Goal: Ask a question

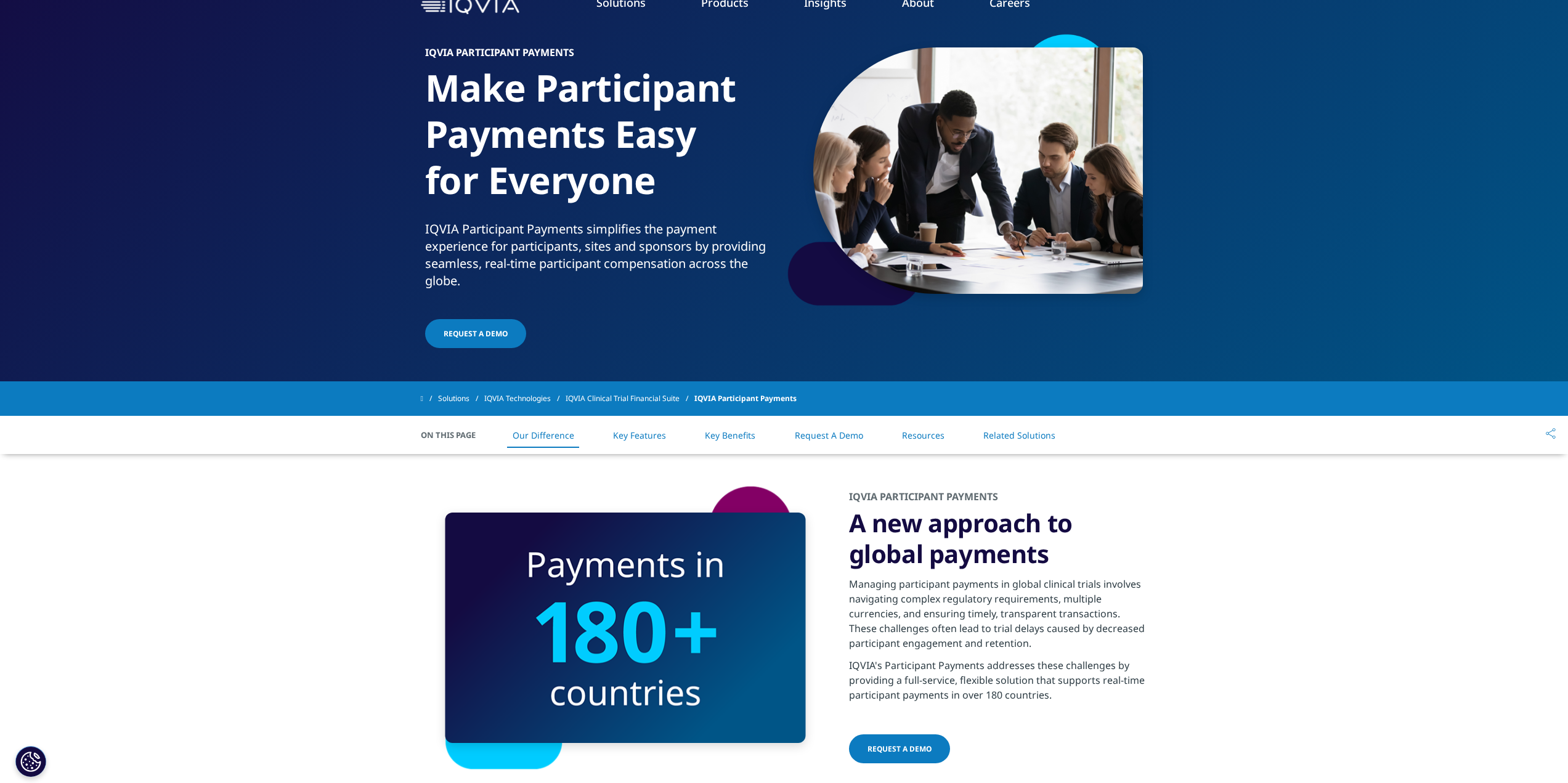
scroll to position [67, 0]
click at [663, 437] on link "Key Features" at bounding box center [639, 435] width 53 height 12
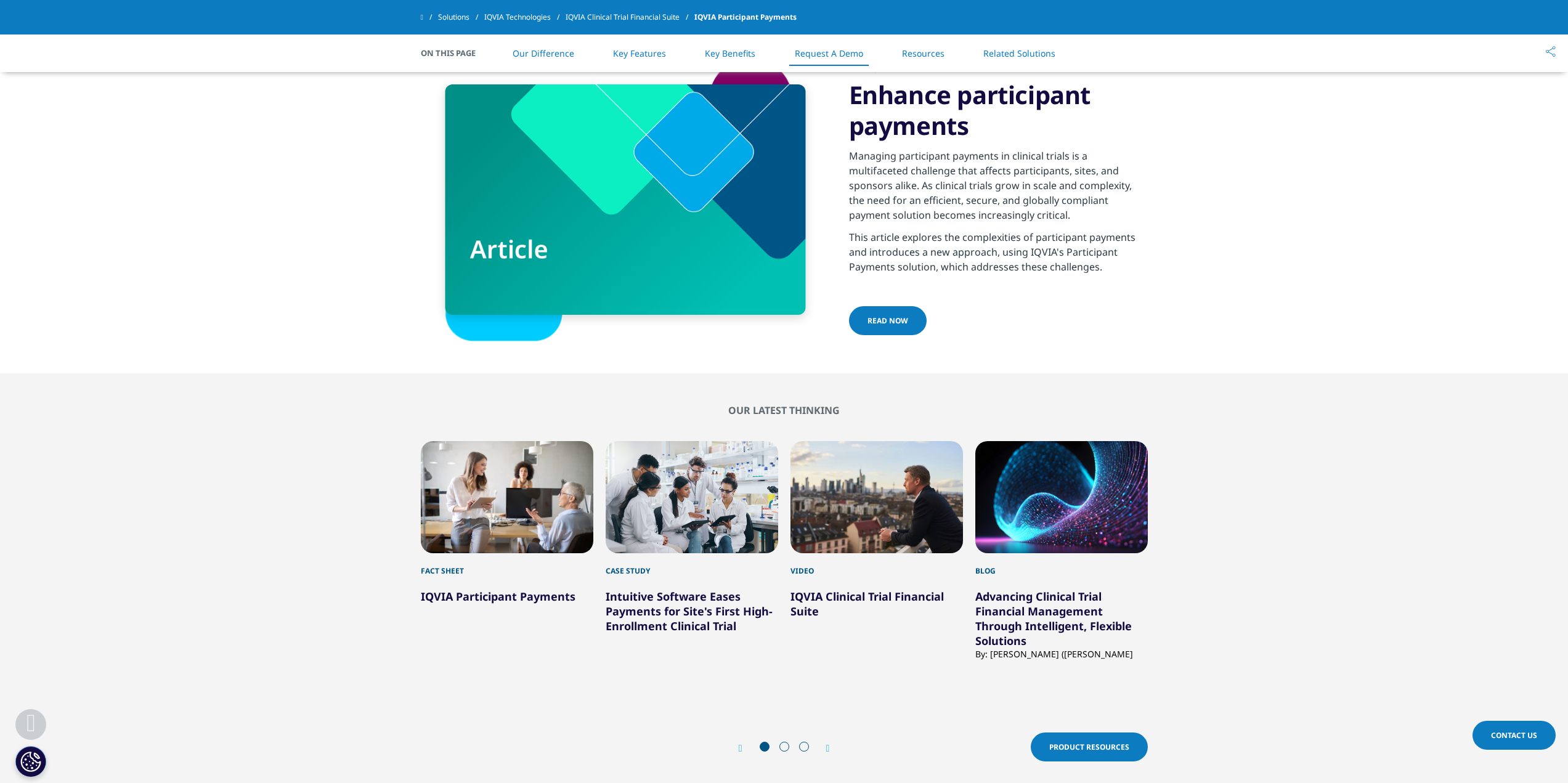
scroll to position [2636, 0]
click at [460, 585] on h5 "IQVIA Participant Payments" at bounding box center [507, 590] width 173 height 27
click at [462, 520] on div "1 / 12" at bounding box center [507, 496] width 173 height 112
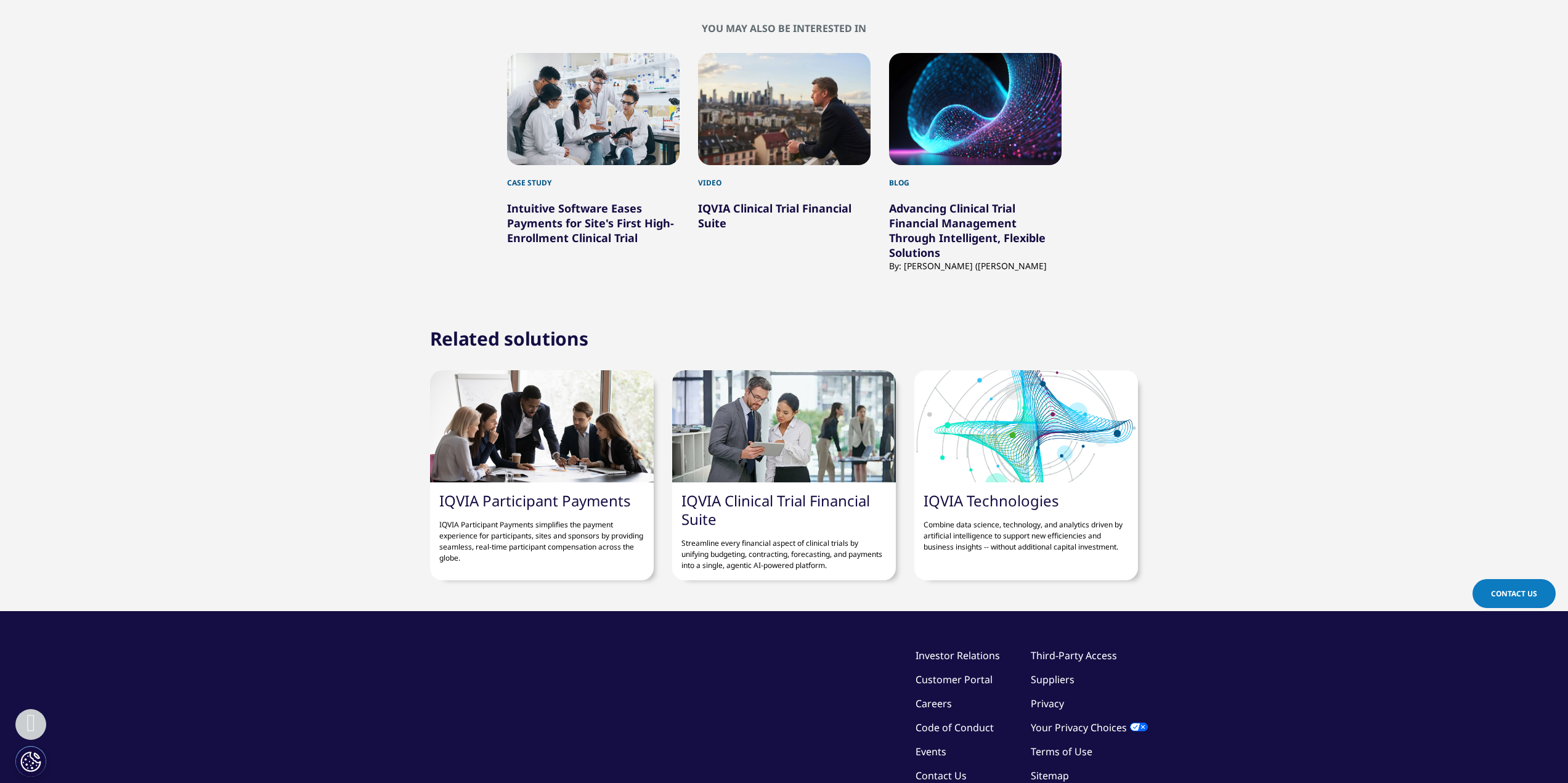
scroll to position [732, 0]
click at [849, 501] on link "IQVIA Clinical Trial Financial Suite" at bounding box center [775, 509] width 189 height 39
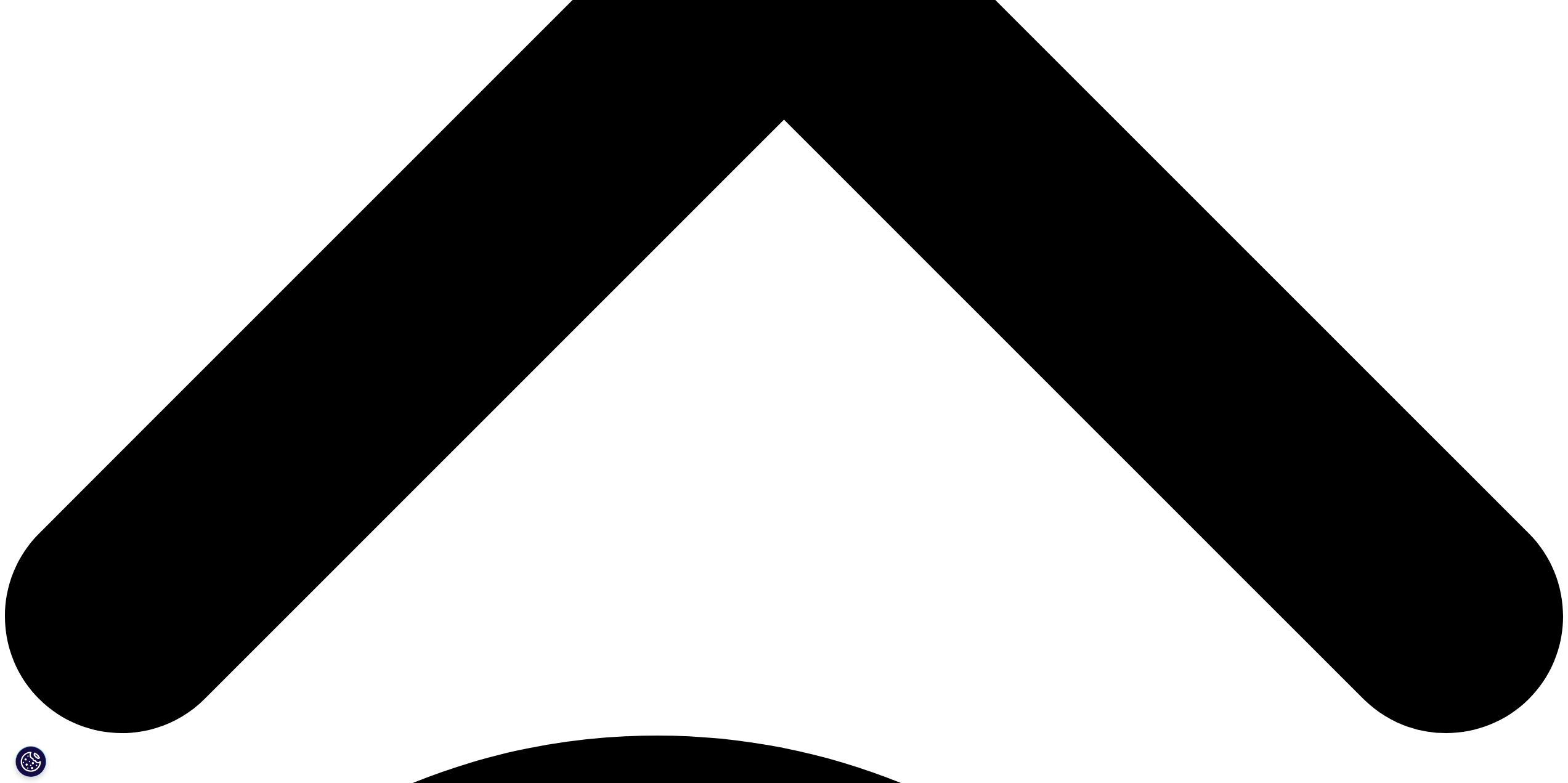
scroll to position [682, 0]
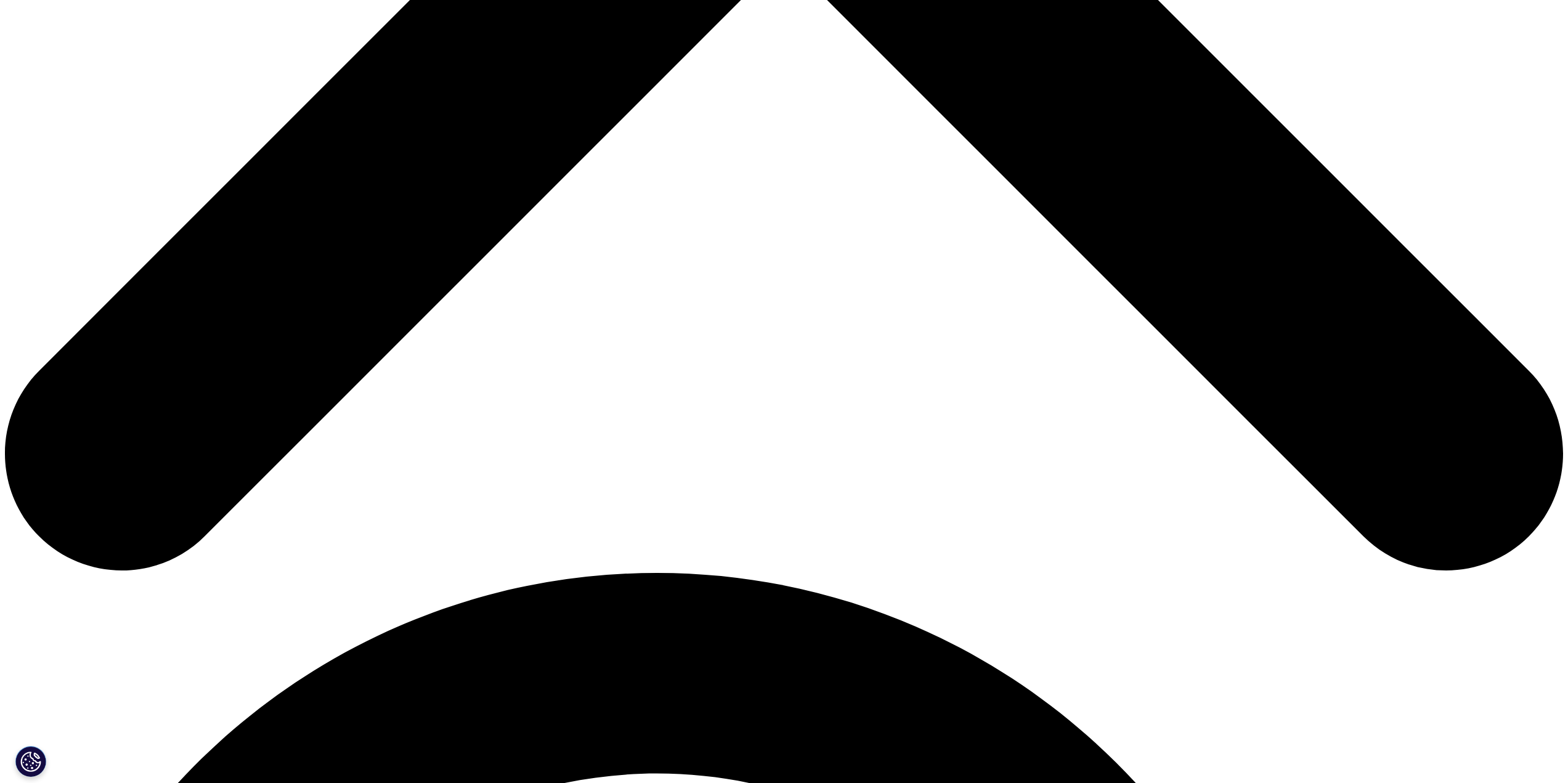
scroll to position [1006, 0]
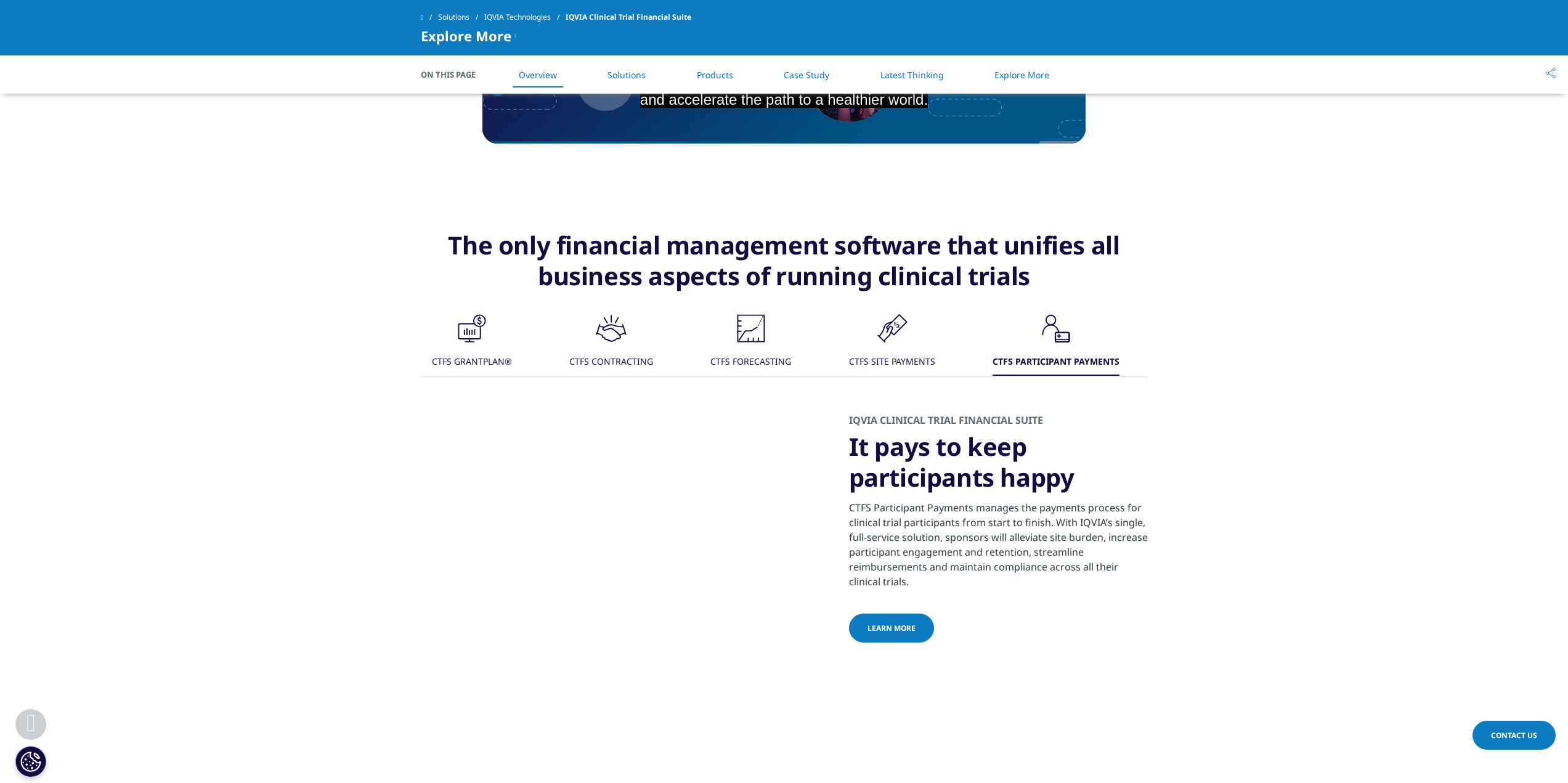
click at [902, 634] on span "LEARN MORE" at bounding box center [891, 628] width 48 height 10
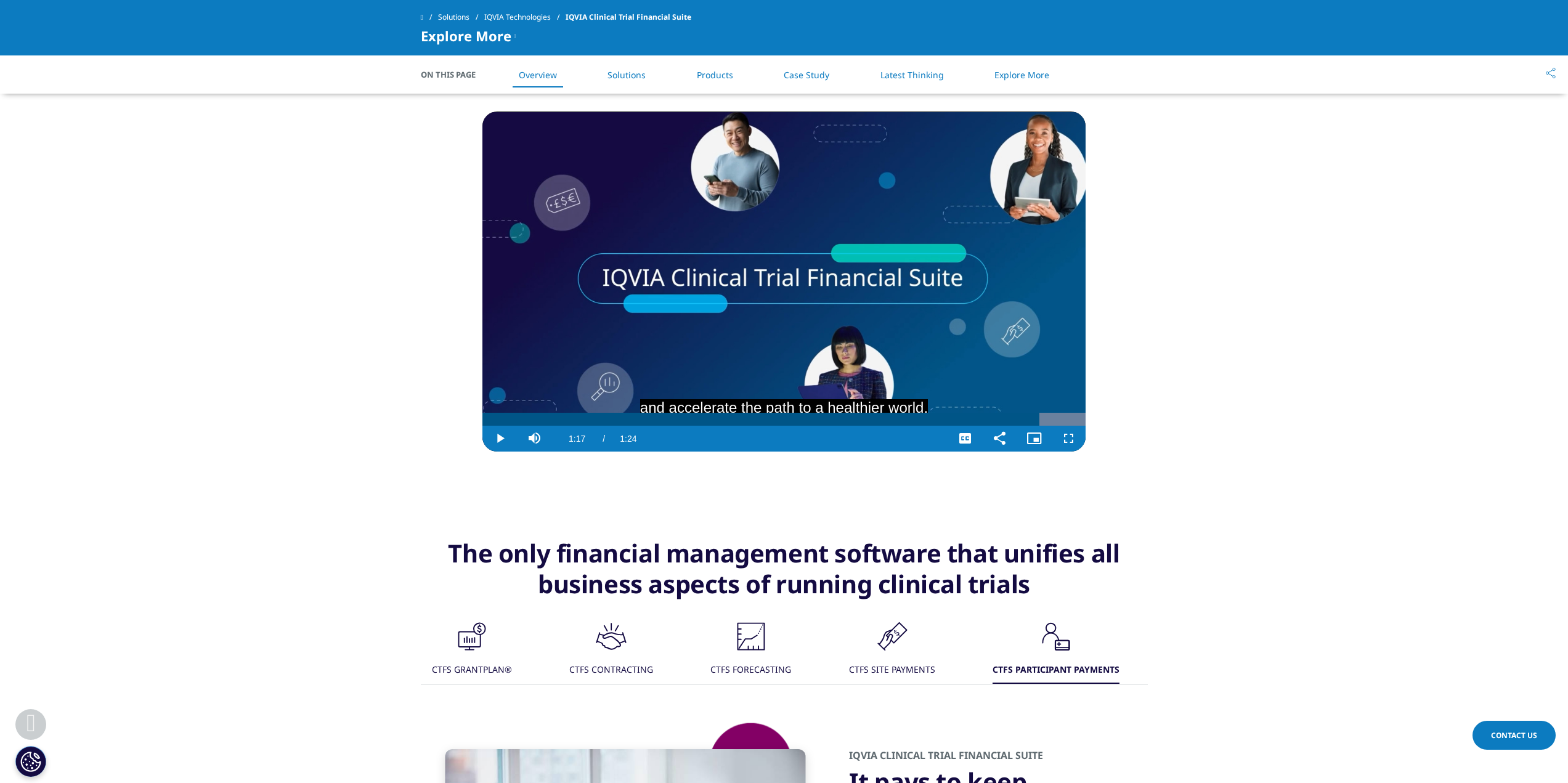
scroll to position [390, 0]
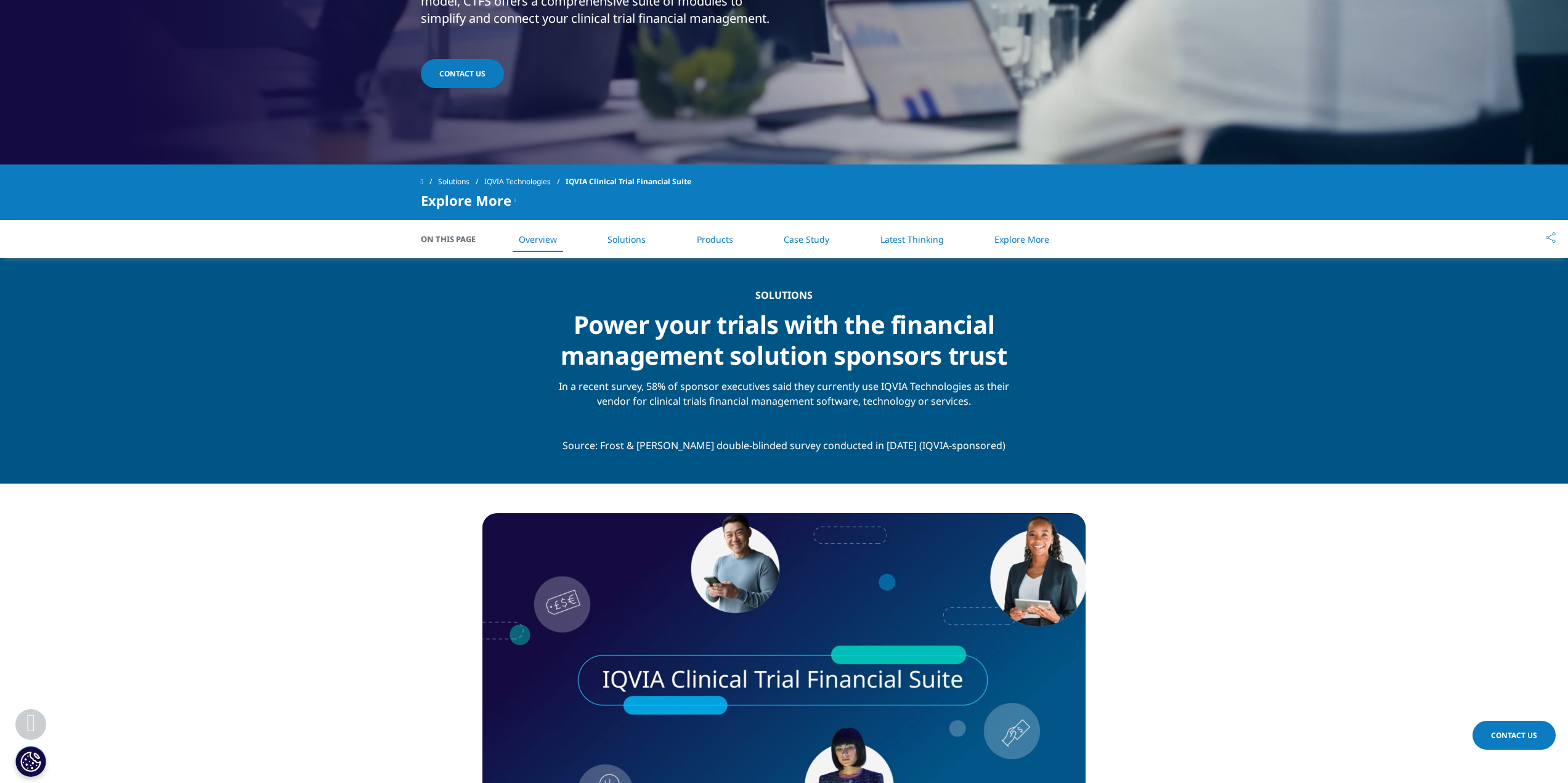
click at [714, 238] on link "Products" at bounding box center [715, 240] width 36 height 12
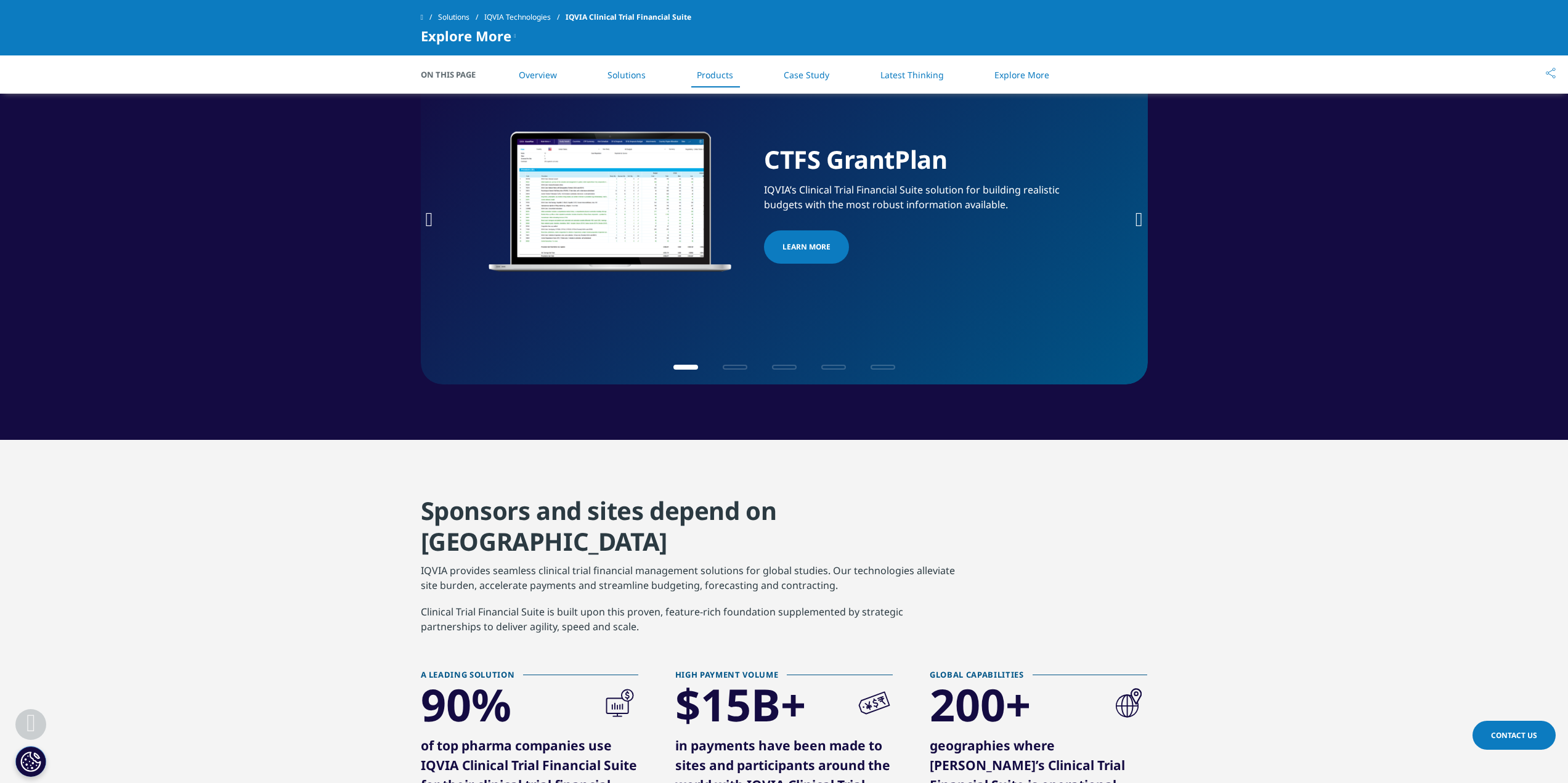
scroll to position [2068, 0]
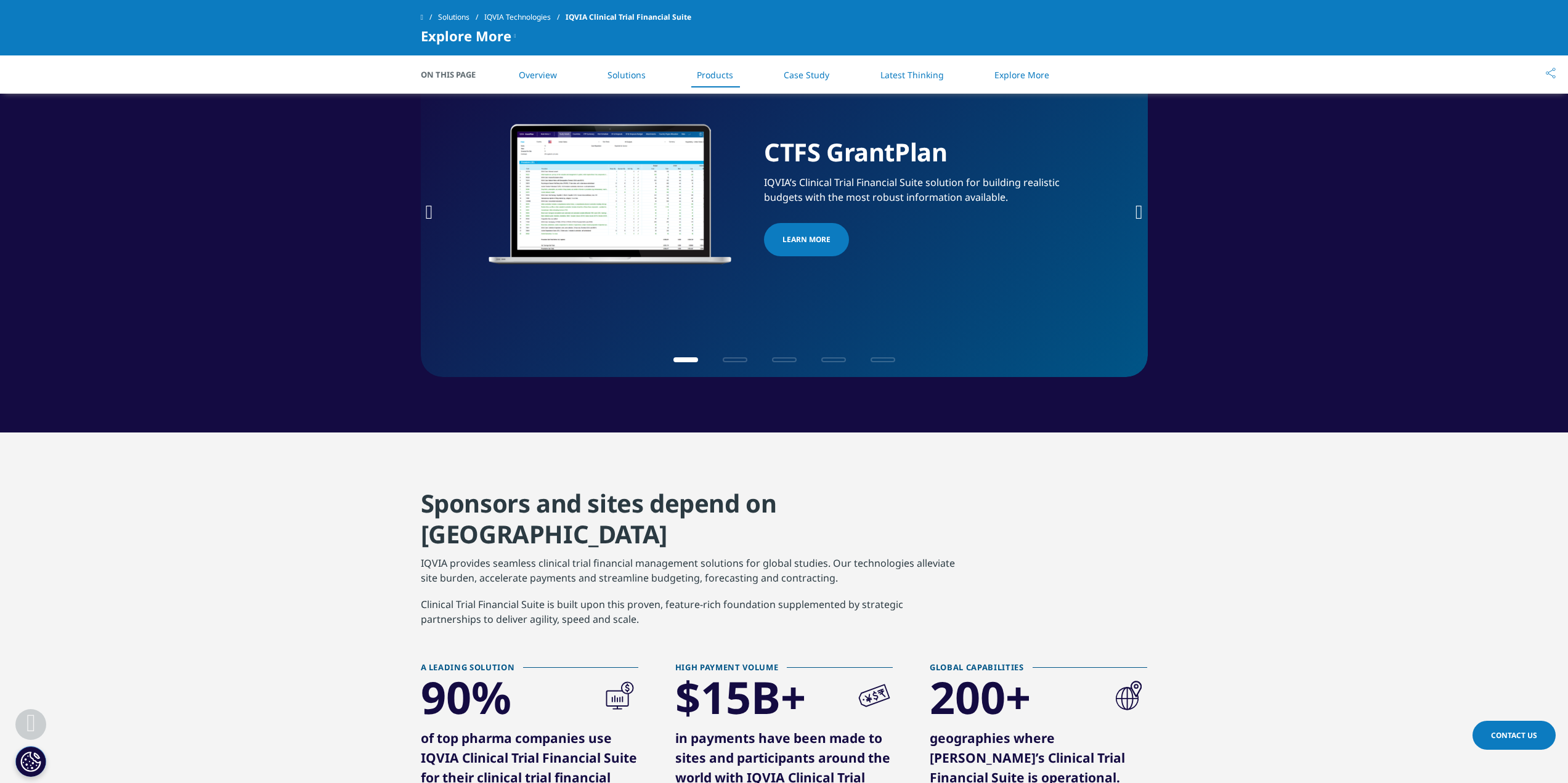
click at [1137, 212] on icon "Next slide" at bounding box center [1138, 212] width 7 height 20
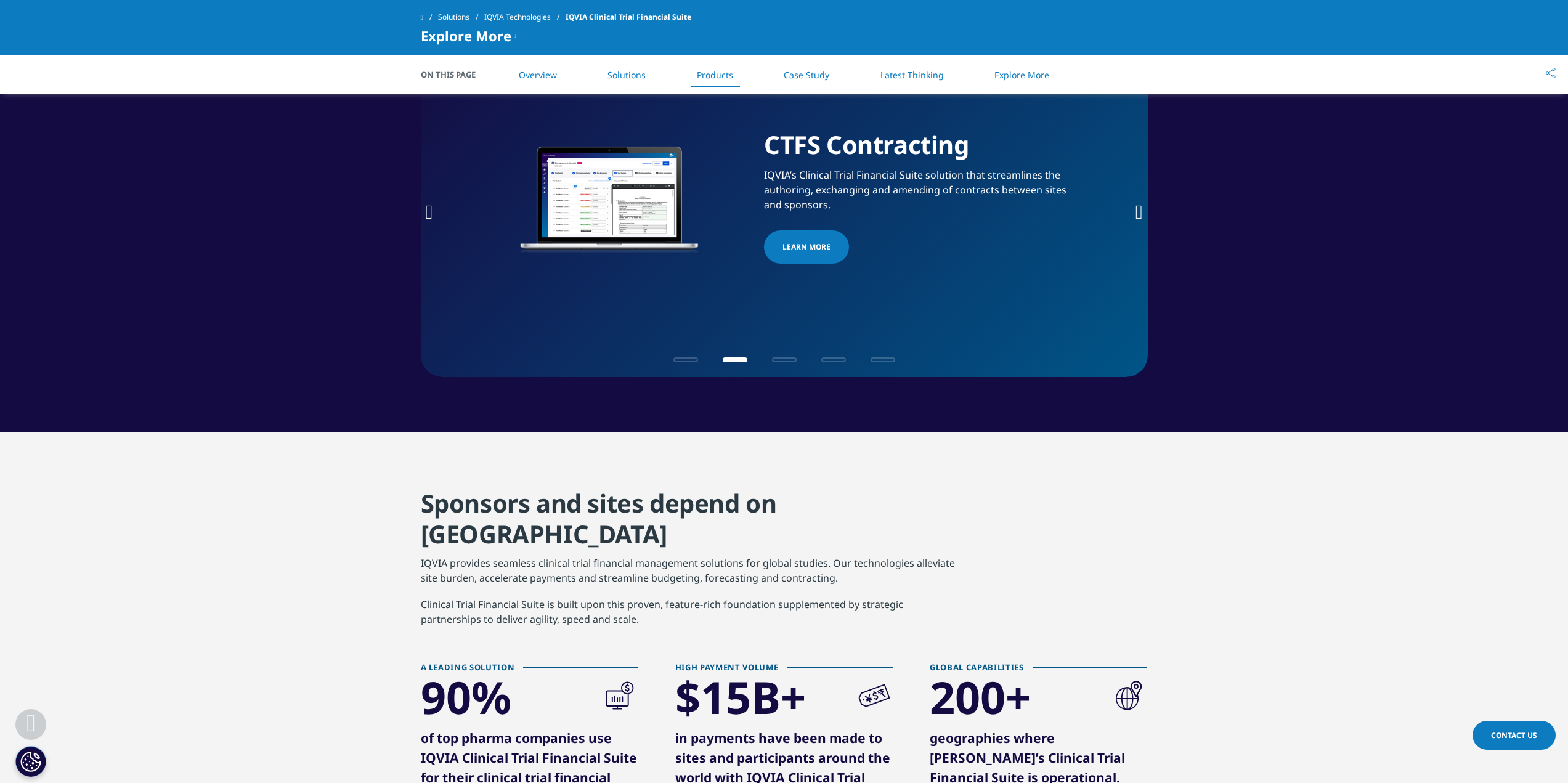
click at [1137, 212] on icon "Next slide" at bounding box center [1138, 212] width 7 height 20
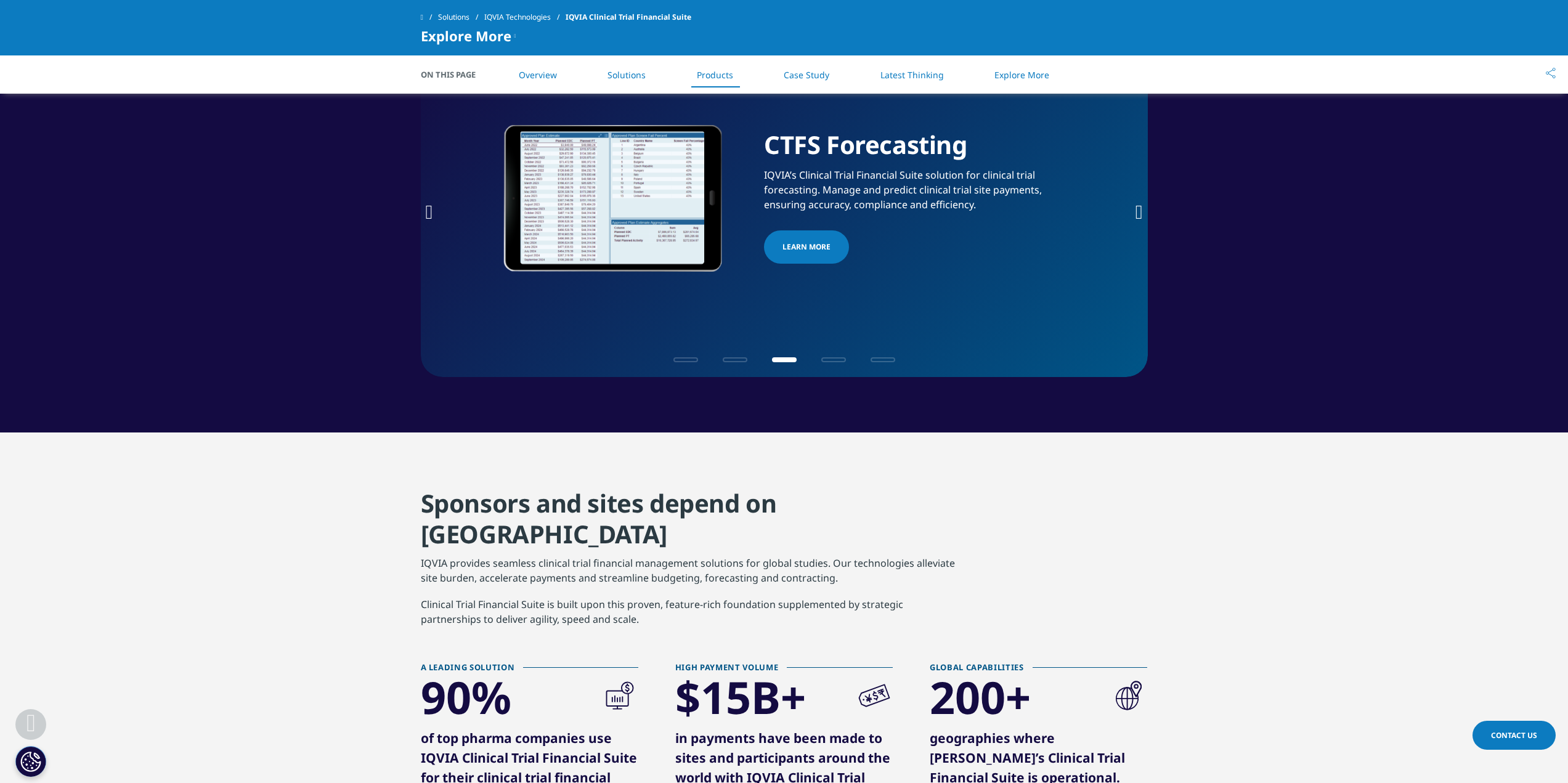
click at [1137, 212] on icon "Next slide" at bounding box center [1138, 212] width 7 height 20
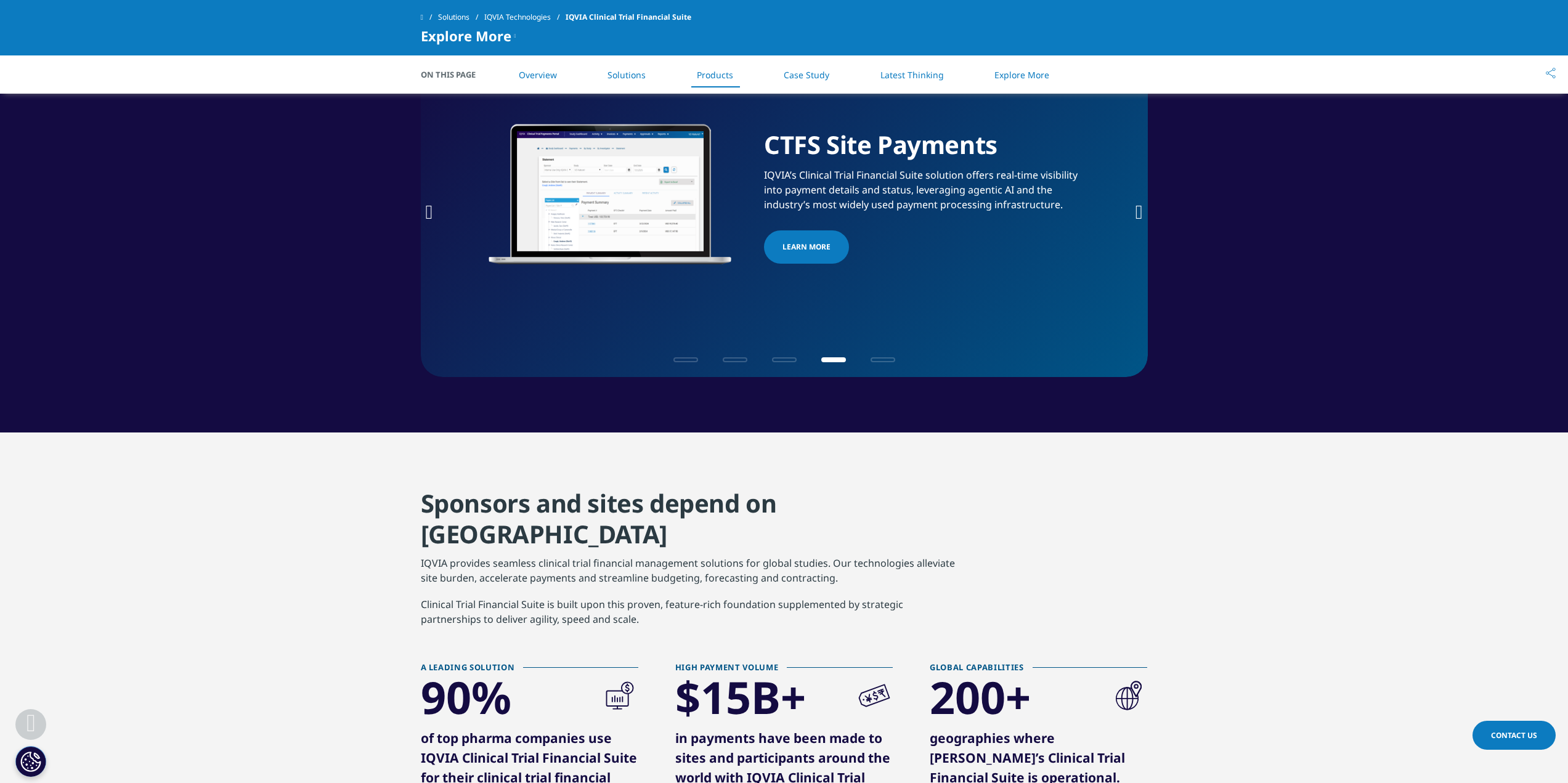
click at [1138, 211] on icon "Next slide" at bounding box center [1138, 212] width 7 height 20
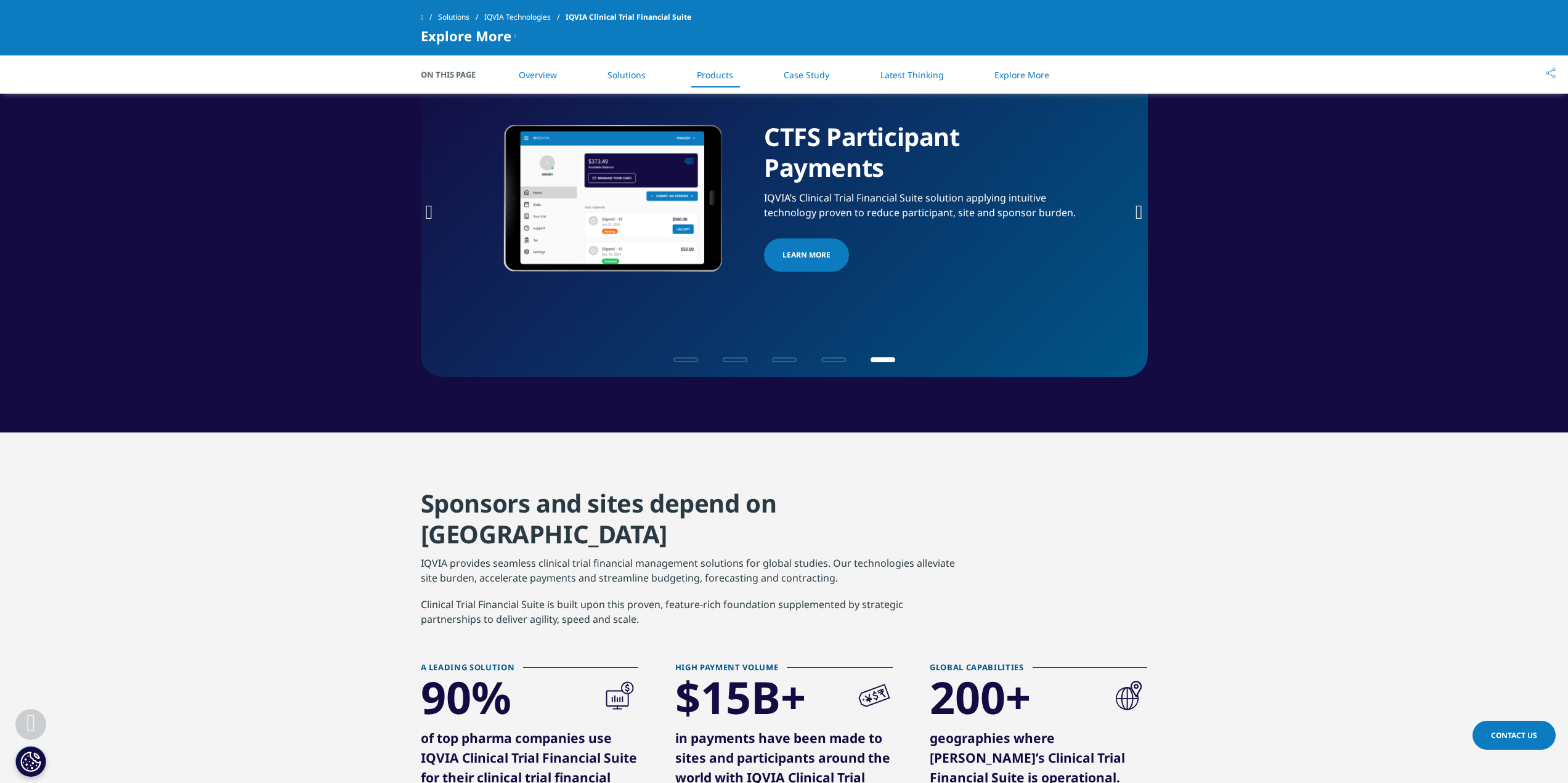
click at [822, 267] on link "LEARN MORE" at bounding box center [806, 255] width 85 height 33
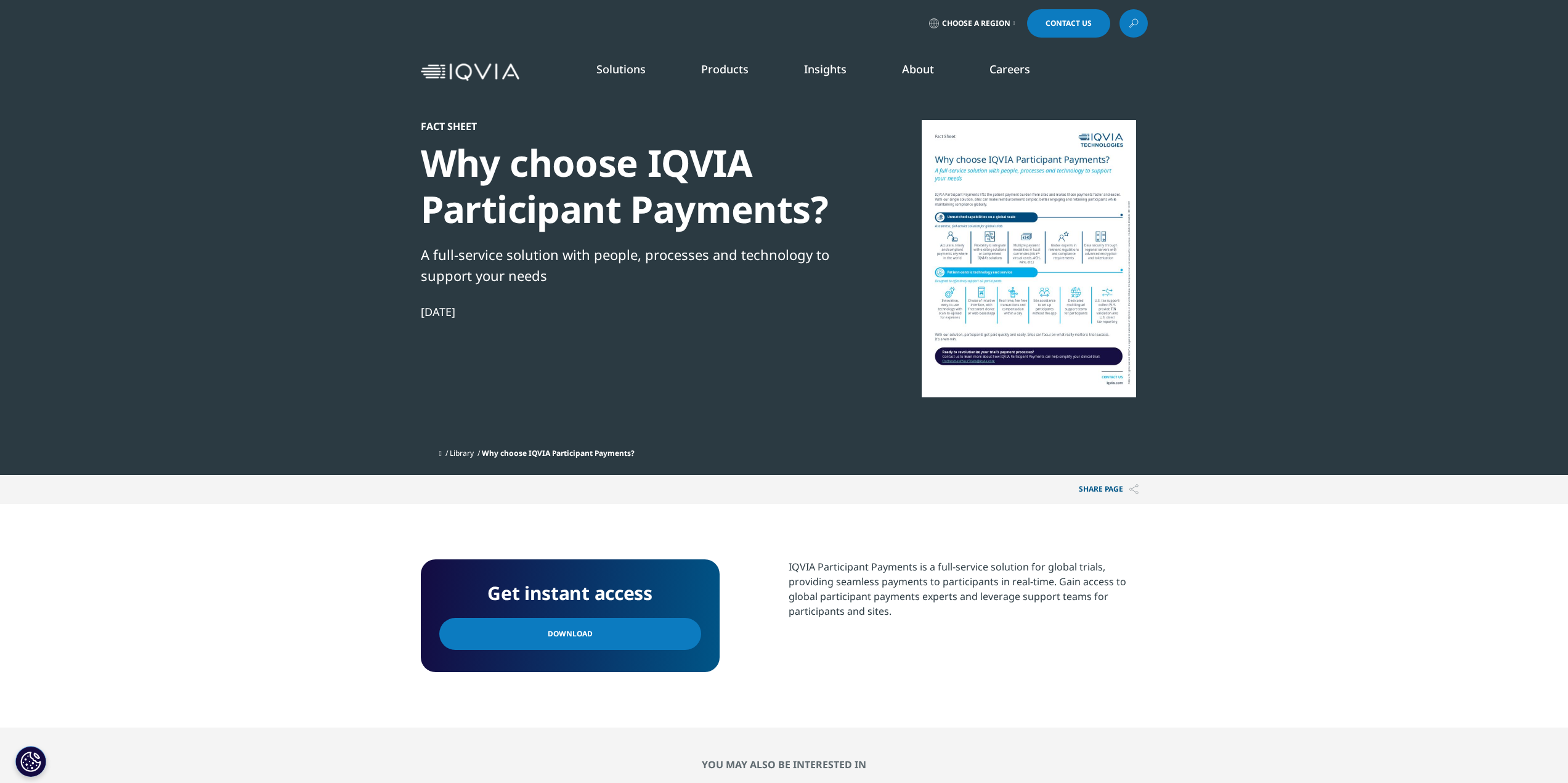
scroll to position [113, 727]
click at [1034, 238] on div at bounding box center [1028, 259] width 238 height 278
click at [572, 640] on span "Download" at bounding box center [571, 634] width 45 height 14
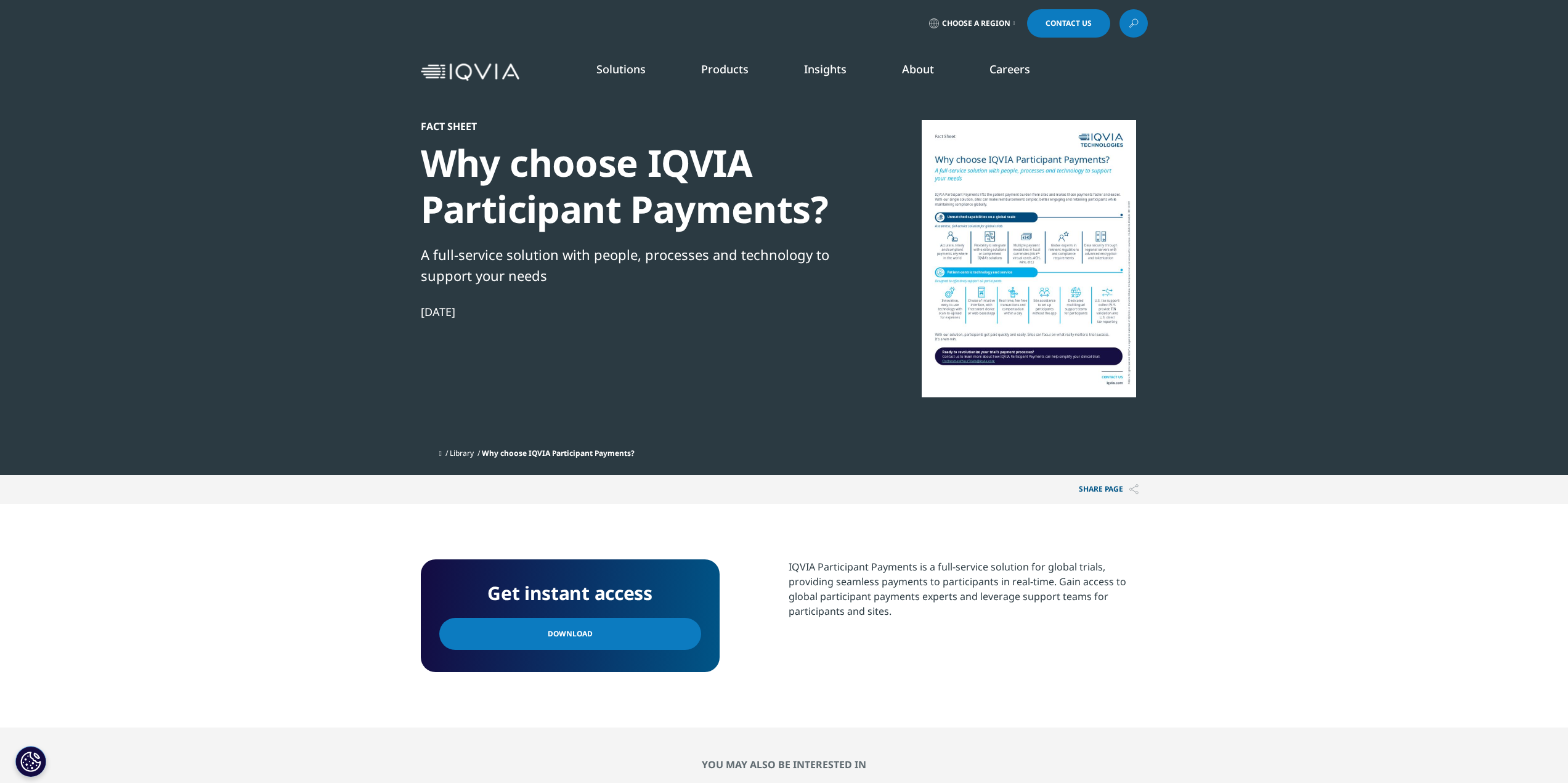
click at [1128, 22] on link at bounding box center [1134, 23] width 28 height 28
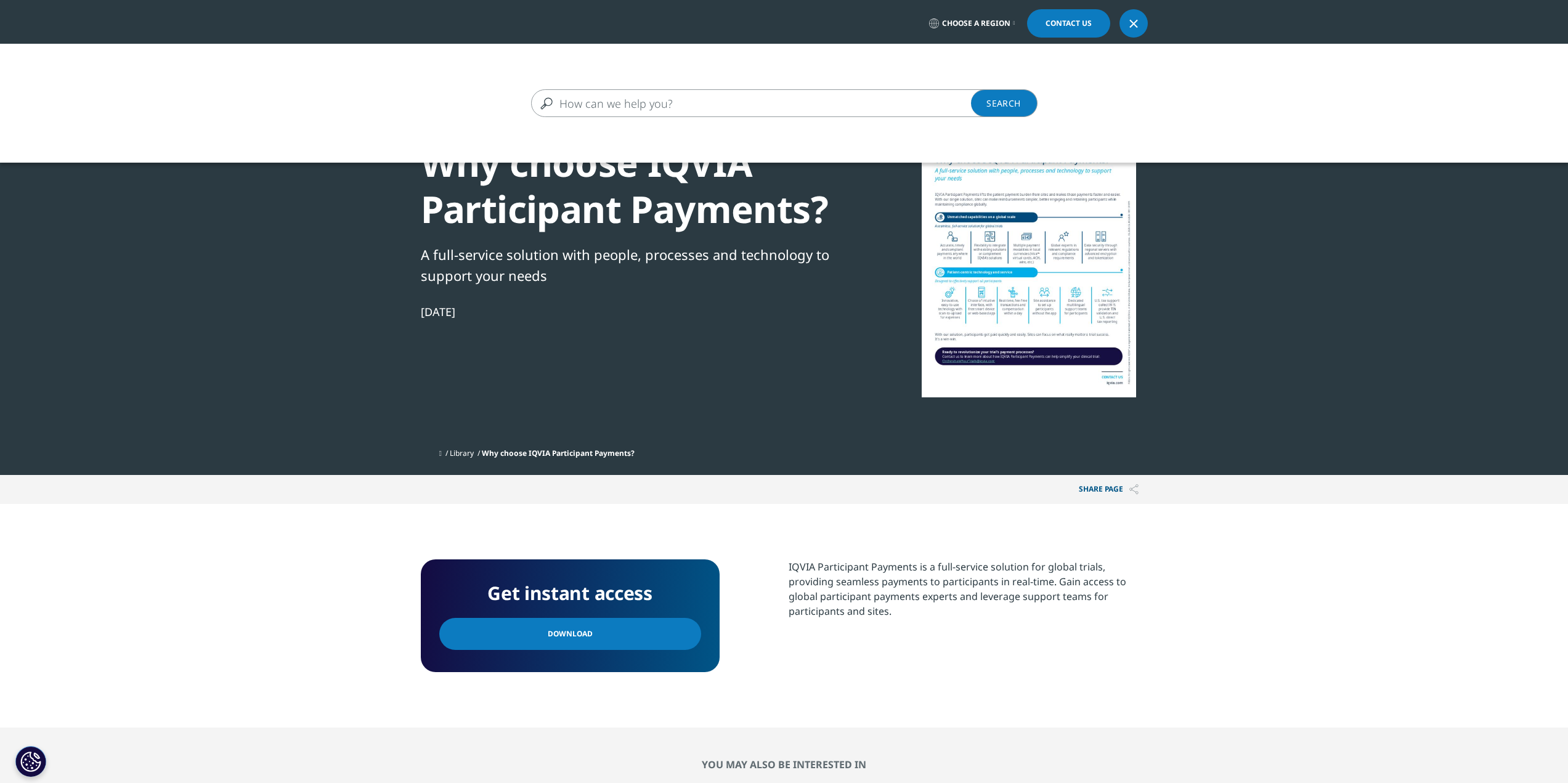
click at [900, 100] on input "Search" at bounding box center [766, 103] width 471 height 28
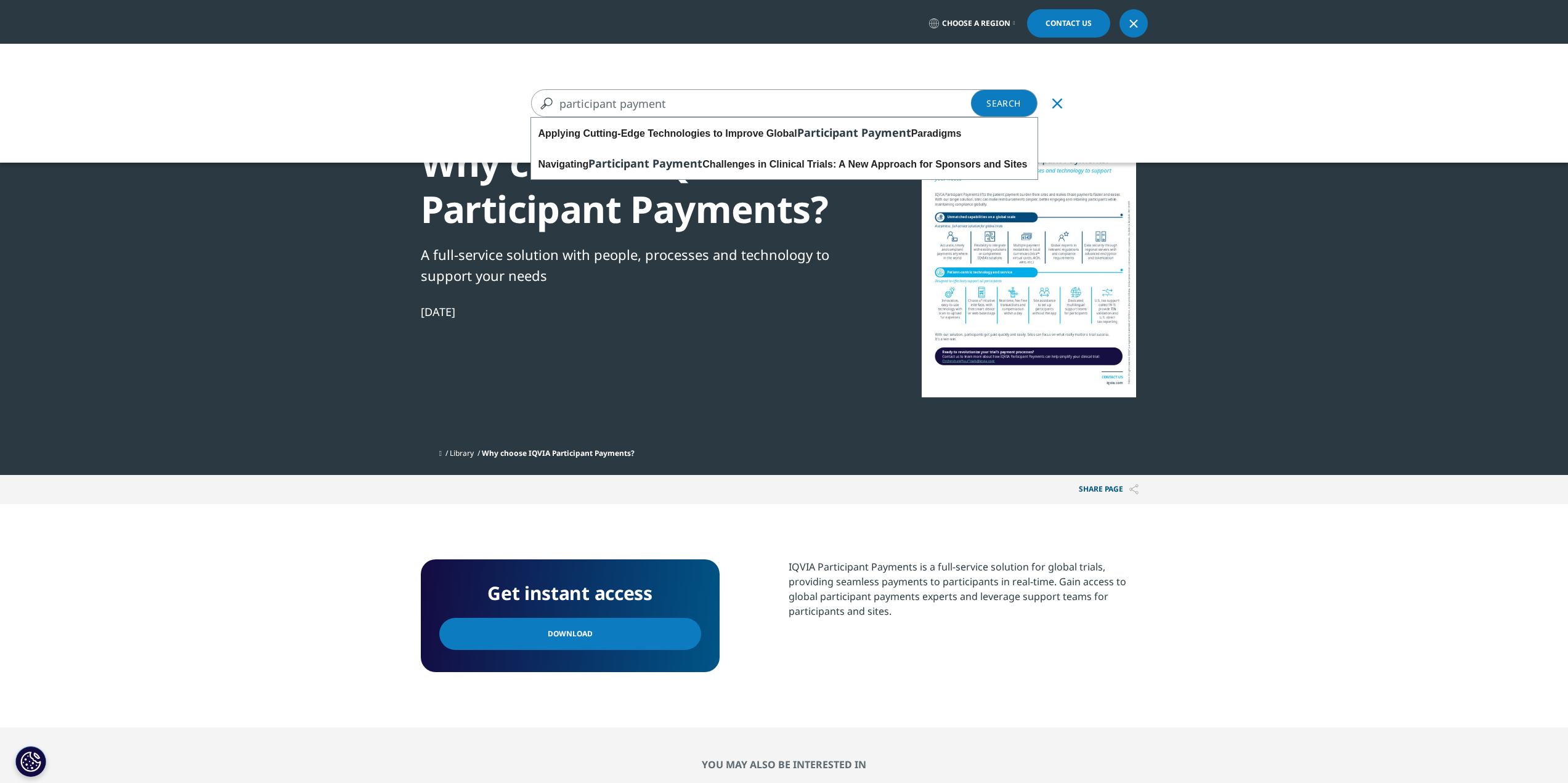
type input "participant payment"
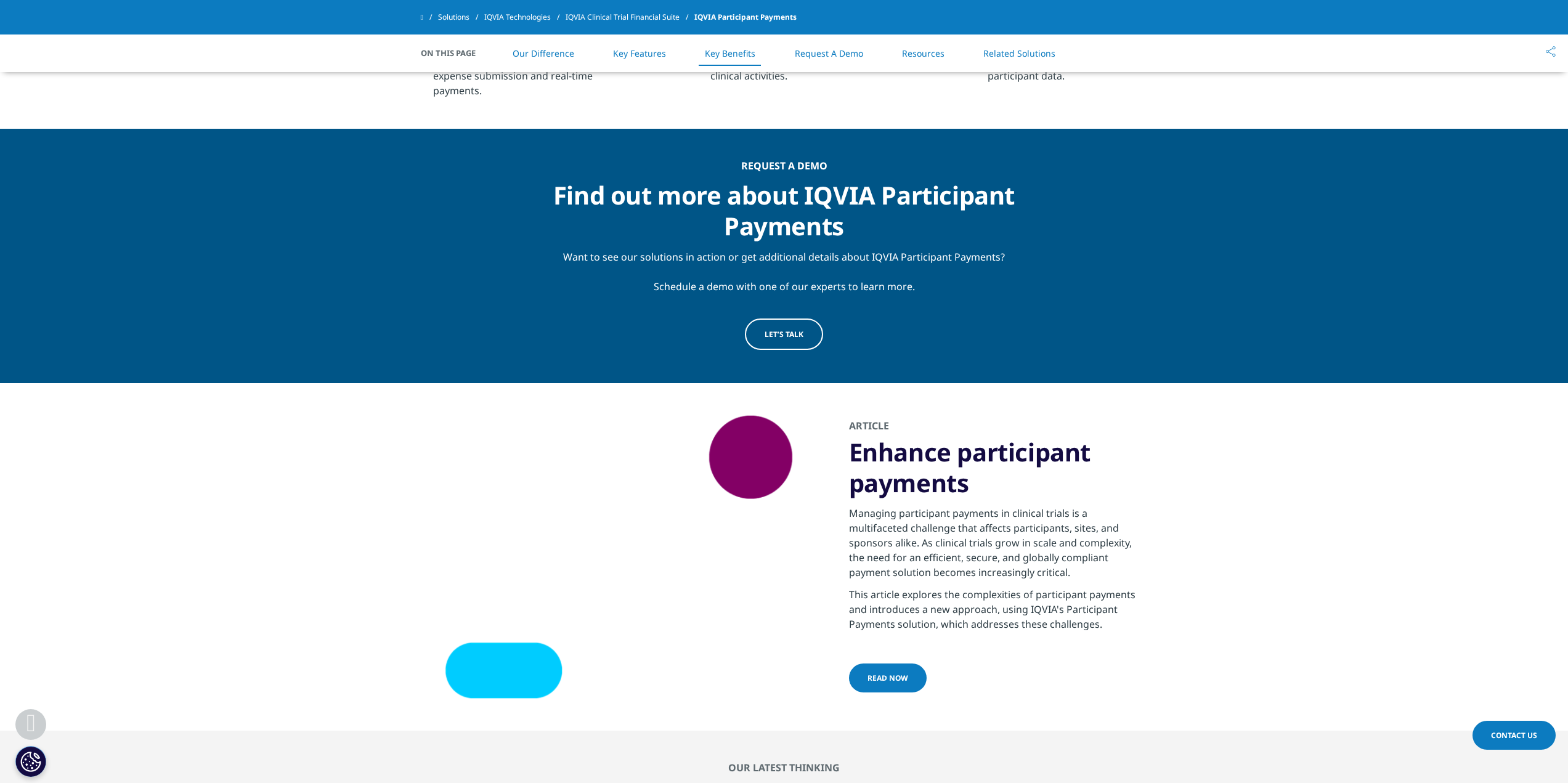
scroll to position [2279, 0]
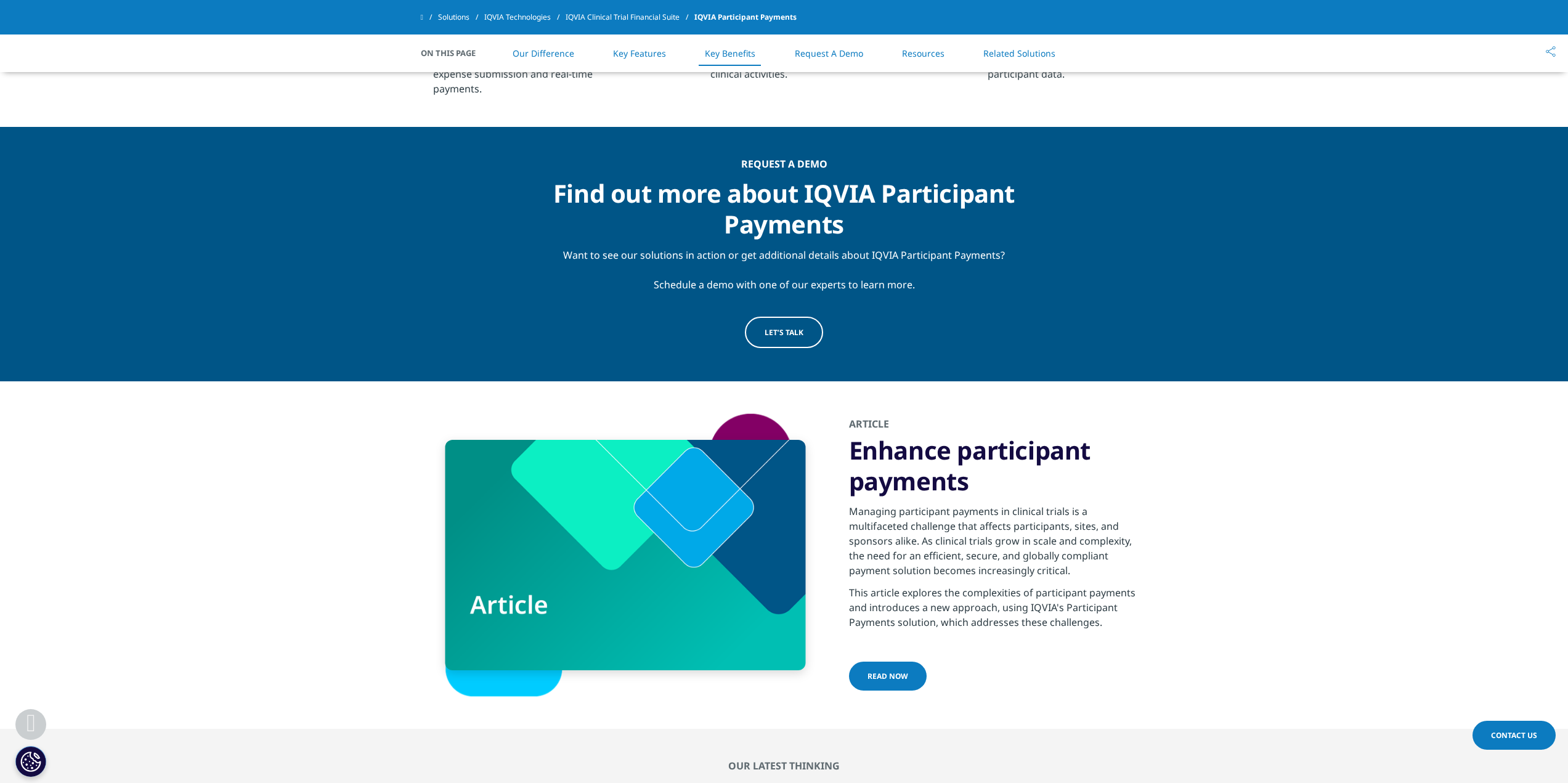
click at [890, 686] on link "READ NOW" at bounding box center [888, 676] width 78 height 29
click at [934, 51] on link "Resources" at bounding box center [923, 53] width 43 height 12
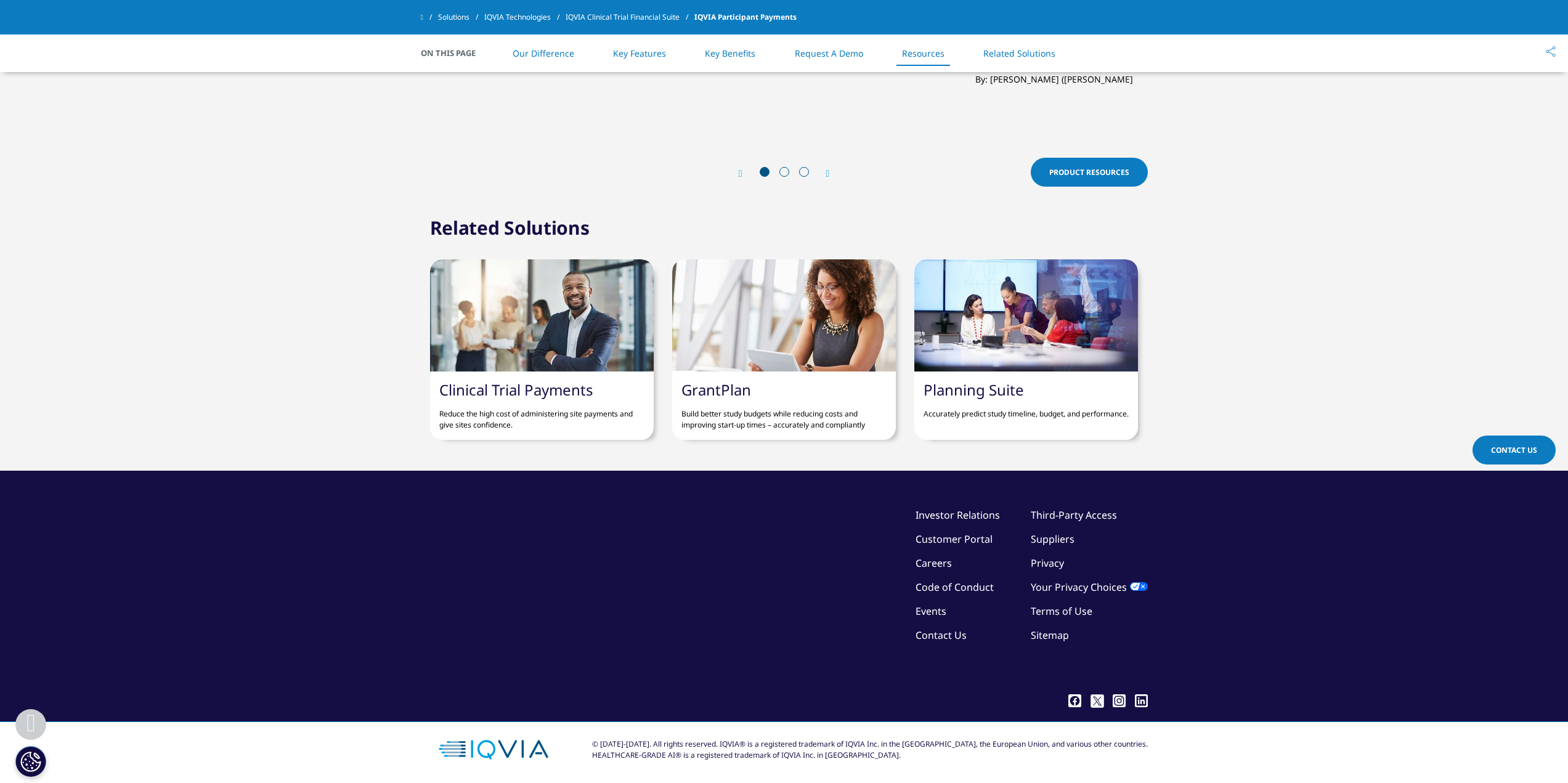
scroll to position [3214, 0]
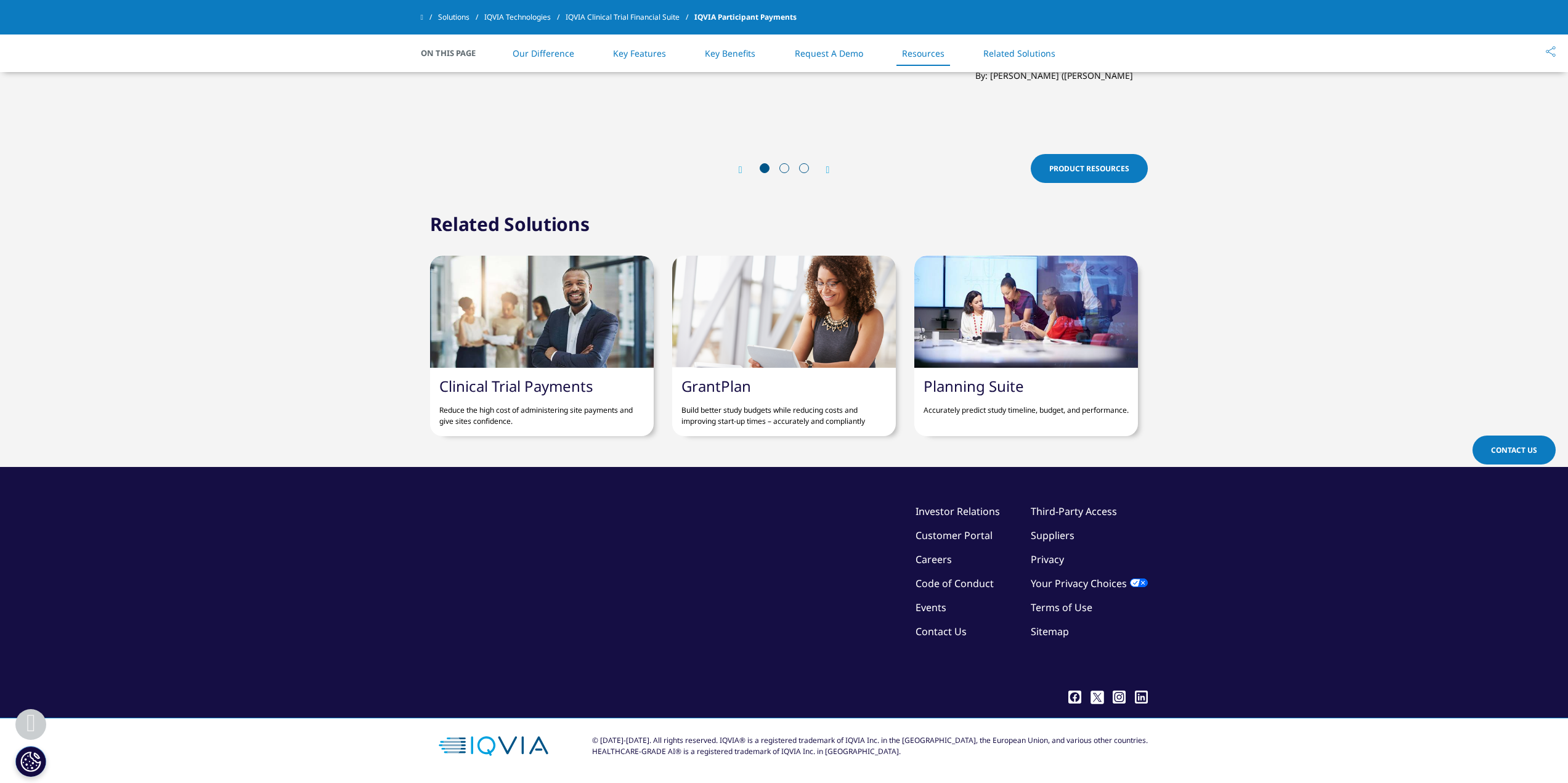
click at [962, 538] on link "Customer Portal" at bounding box center [954, 535] width 77 height 14
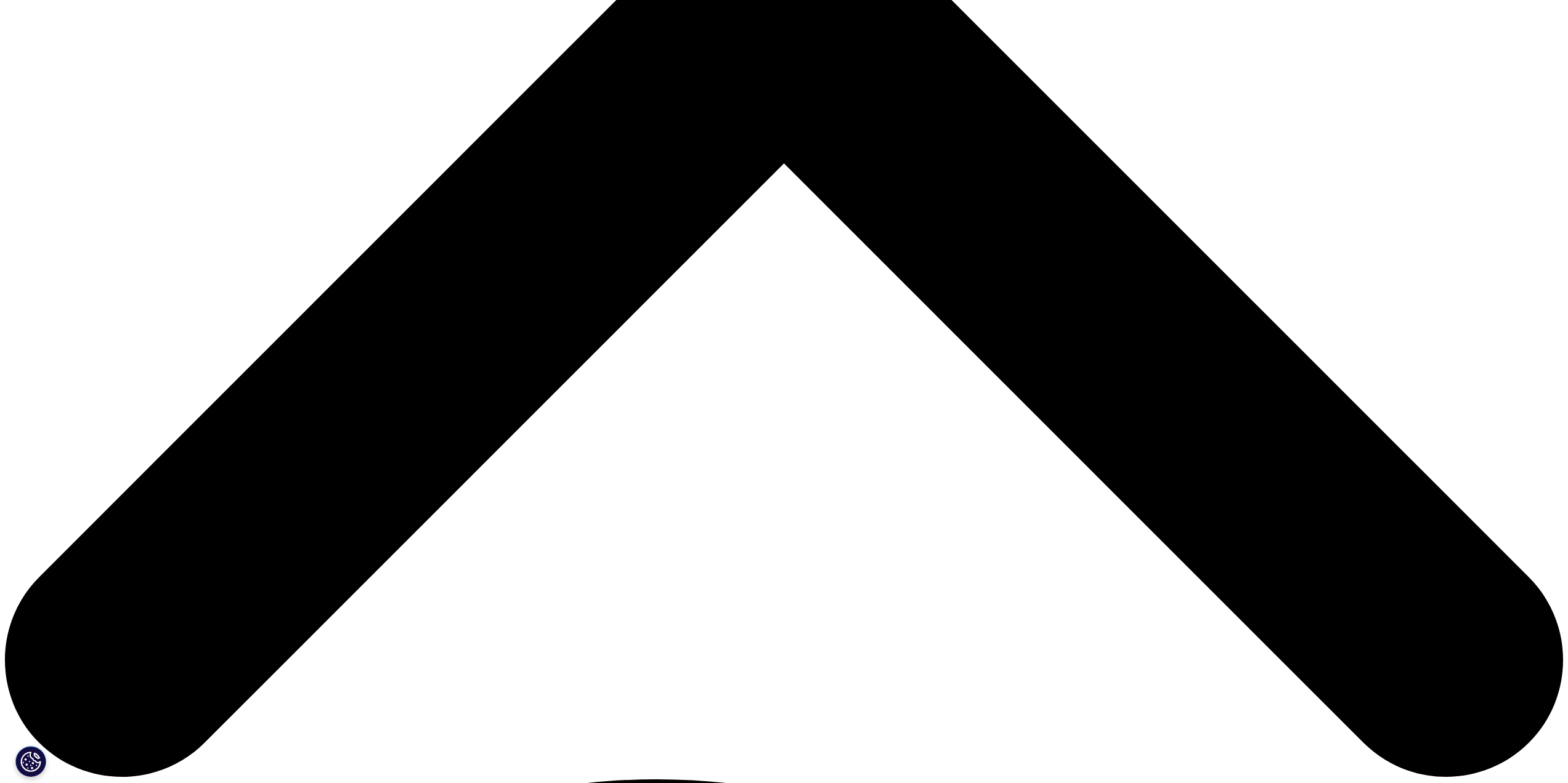
scroll to position [924, 0]
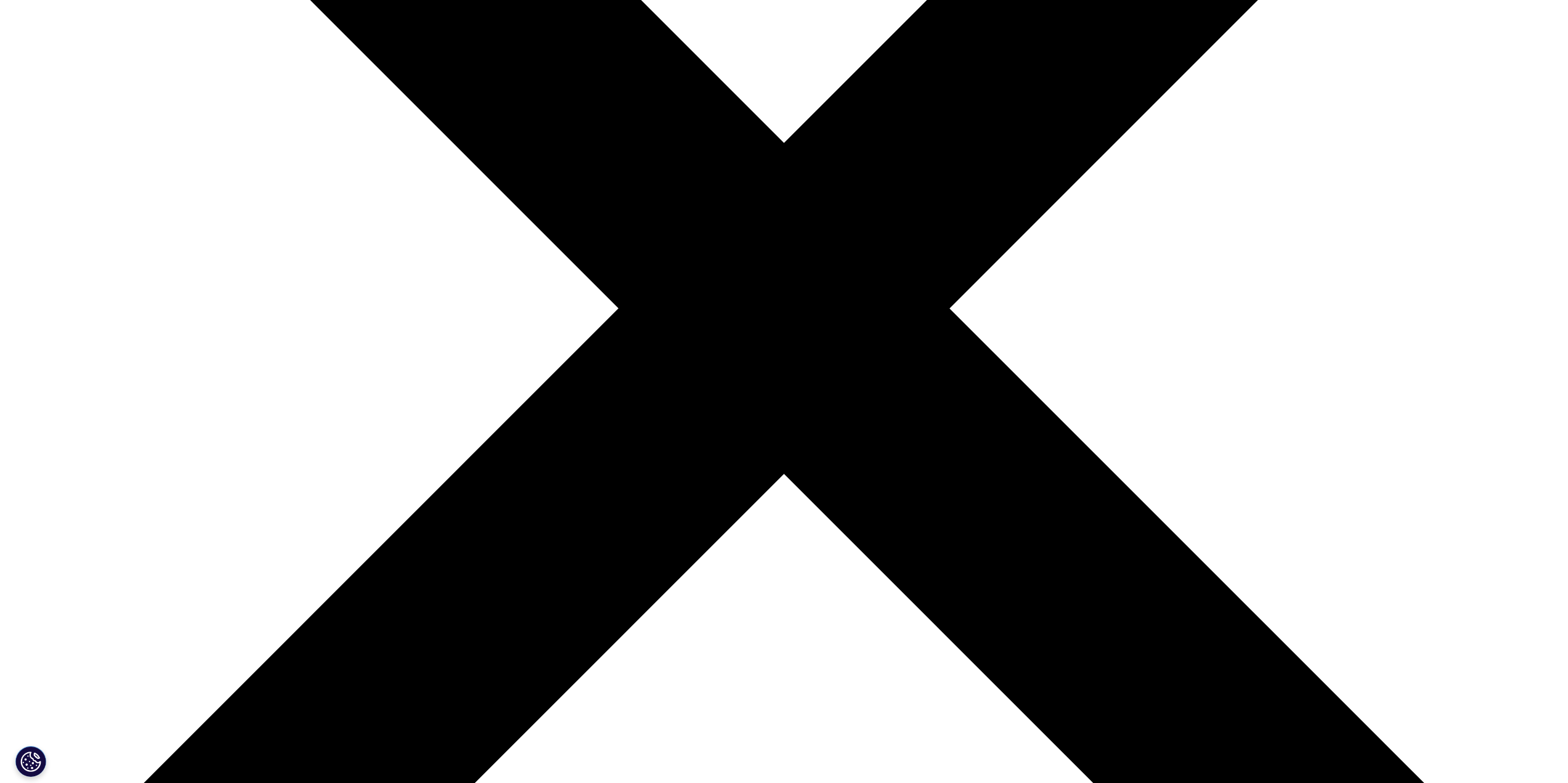
scroll to position [493, 0]
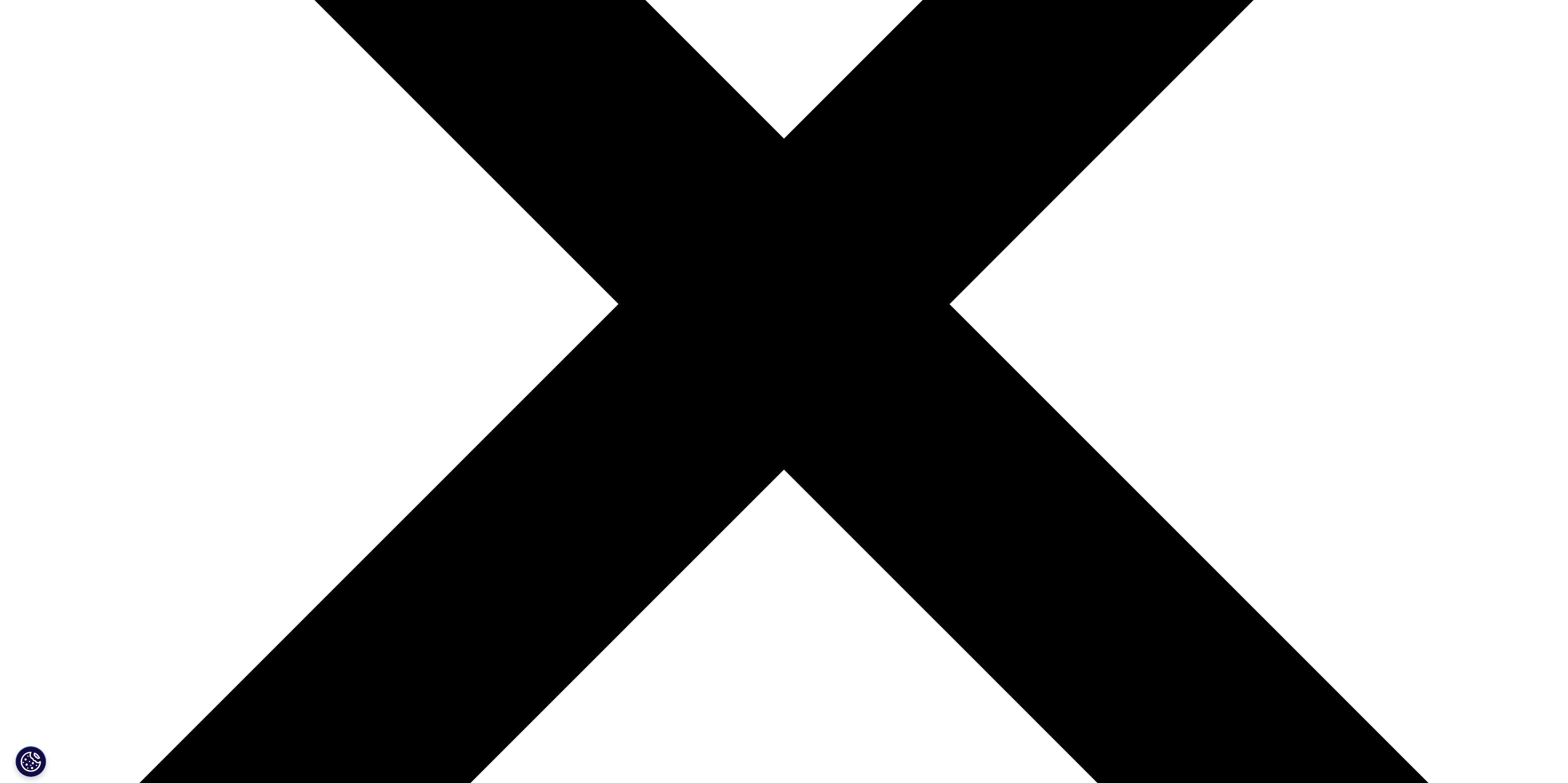
drag, startPoint x: 730, startPoint y: 148, endPoint x: 899, endPoint y: 288, distance: 219.5
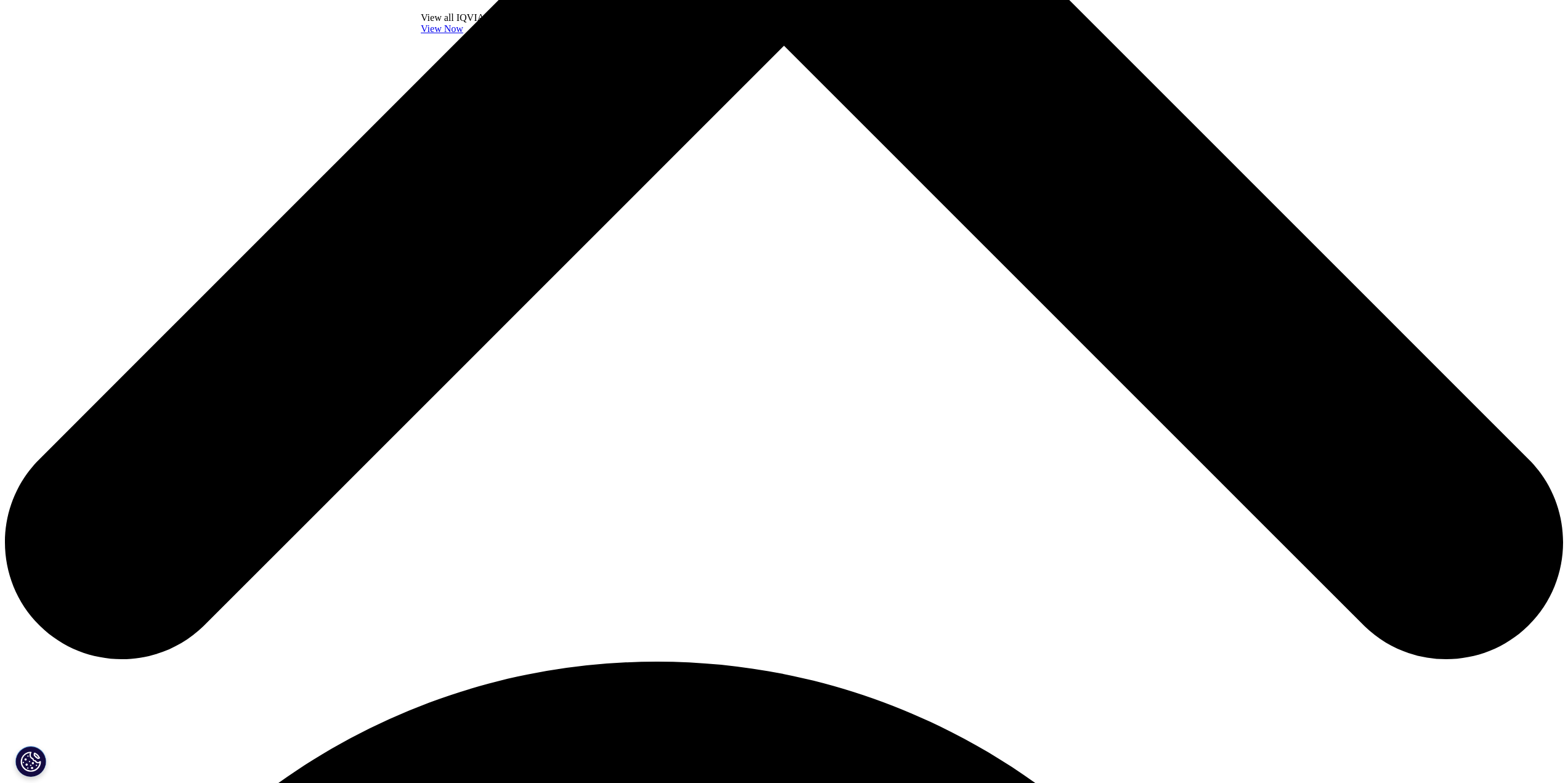
scroll to position [986, 0]
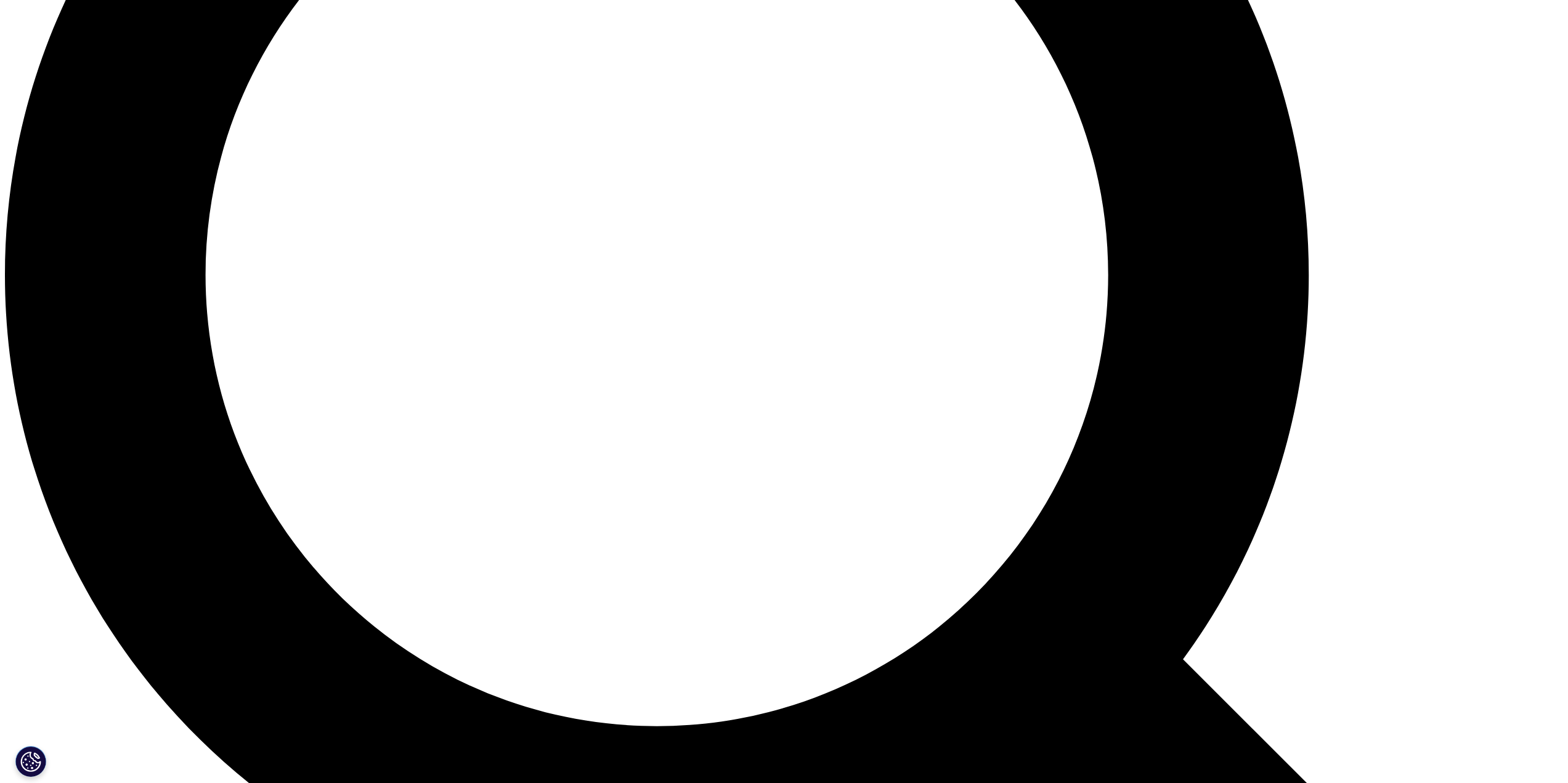
scroll to position [2031, 0]
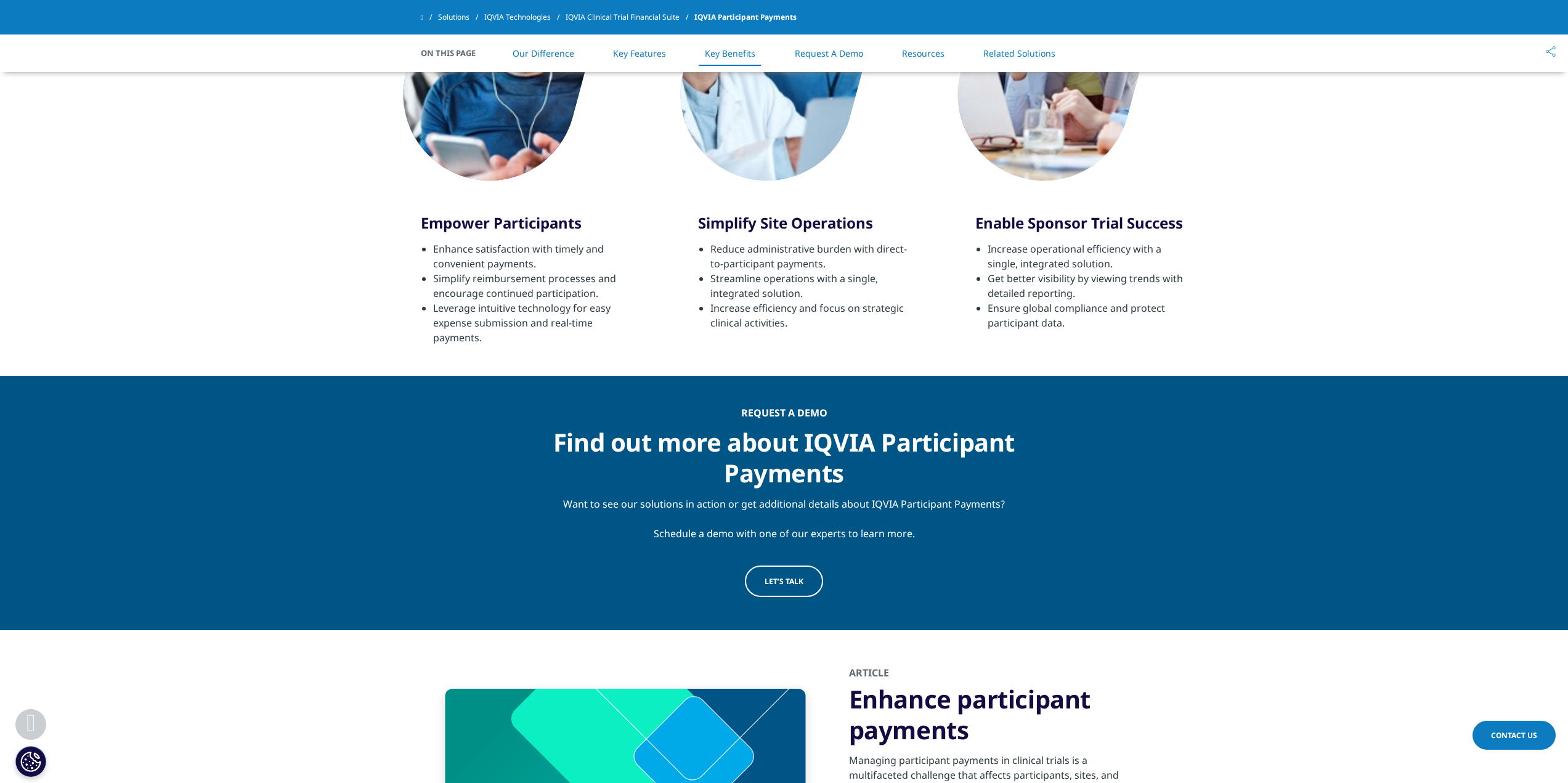
click at [795, 585] on span "LET’S TALK" at bounding box center [784, 581] width 39 height 10
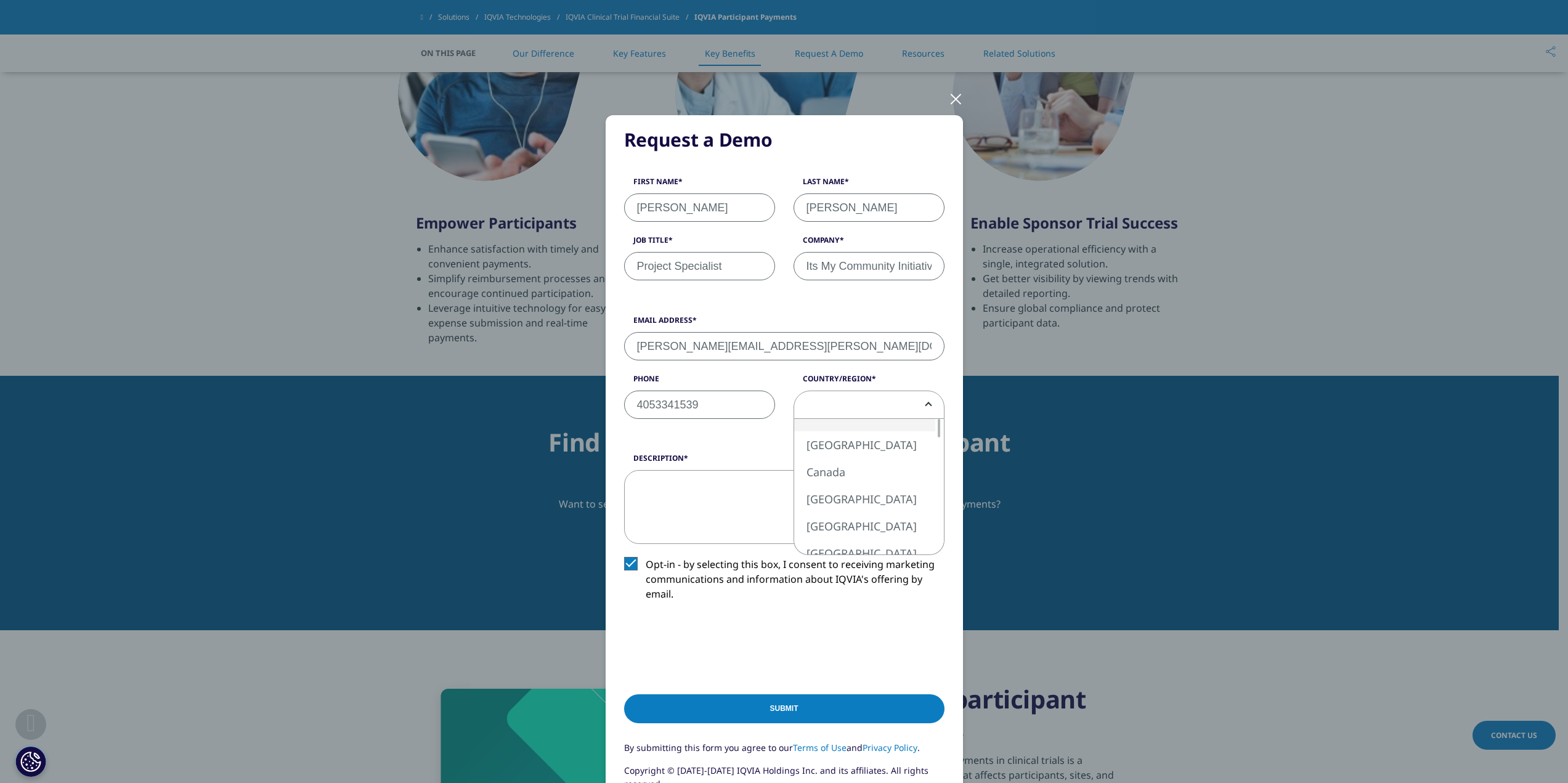
click at [926, 405] on b at bounding box center [926, 405] width 0 height 0
select select "[GEOGRAPHIC_DATA]"
click at [804, 493] on textarea "Description" at bounding box center [784, 507] width 321 height 74
type textarea "a"
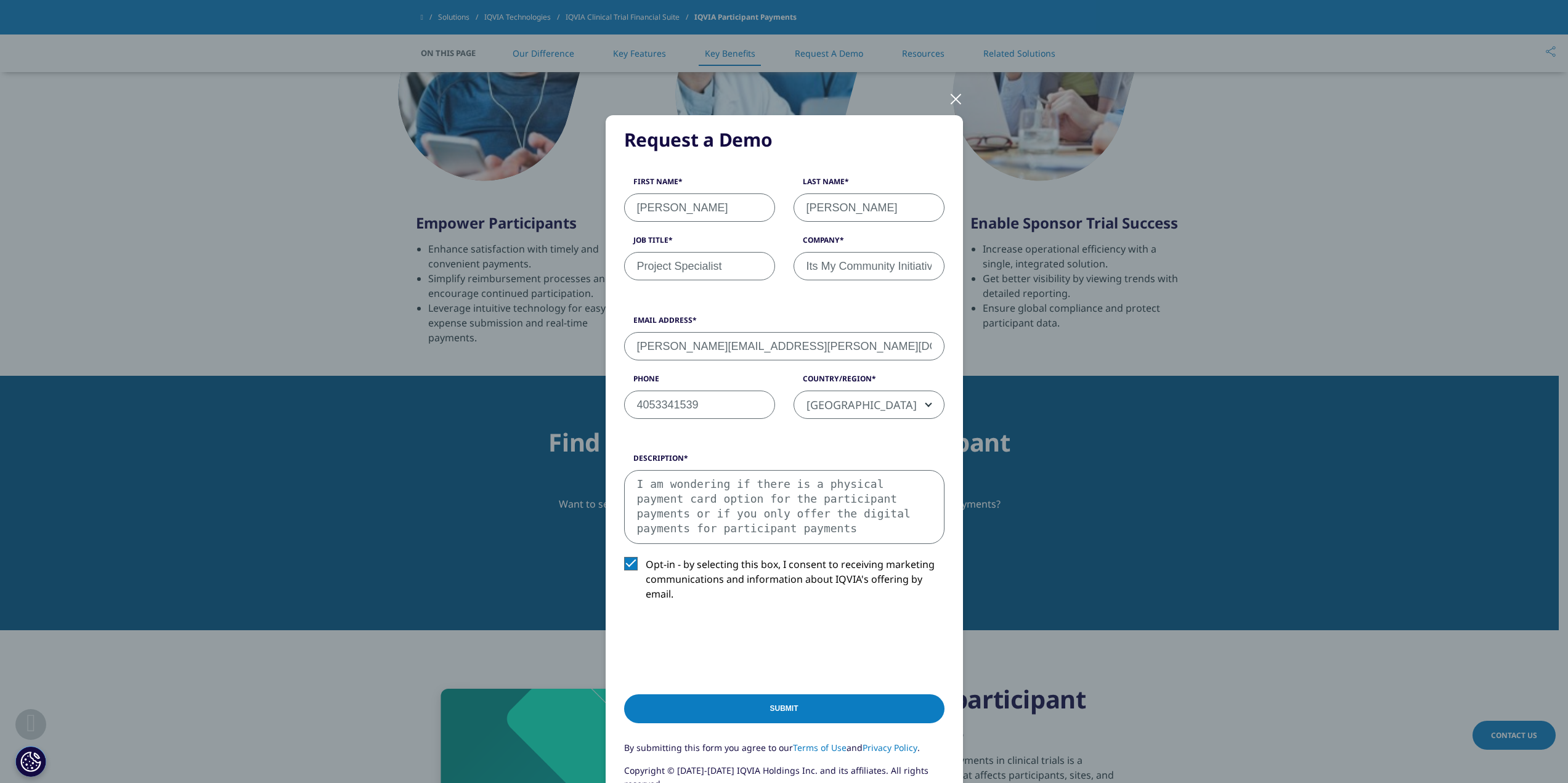
click at [791, 512] on textarea "I am wondering if there is a physical payment card option for the participant p…" at bounding box center [784, 507] width 321 height 74
type textarea "I am wondering if there is a physical payment card option for the participant p…"
click at [797, 717] on input "Submit" at bounding box center [784, 708] width 321 height 29
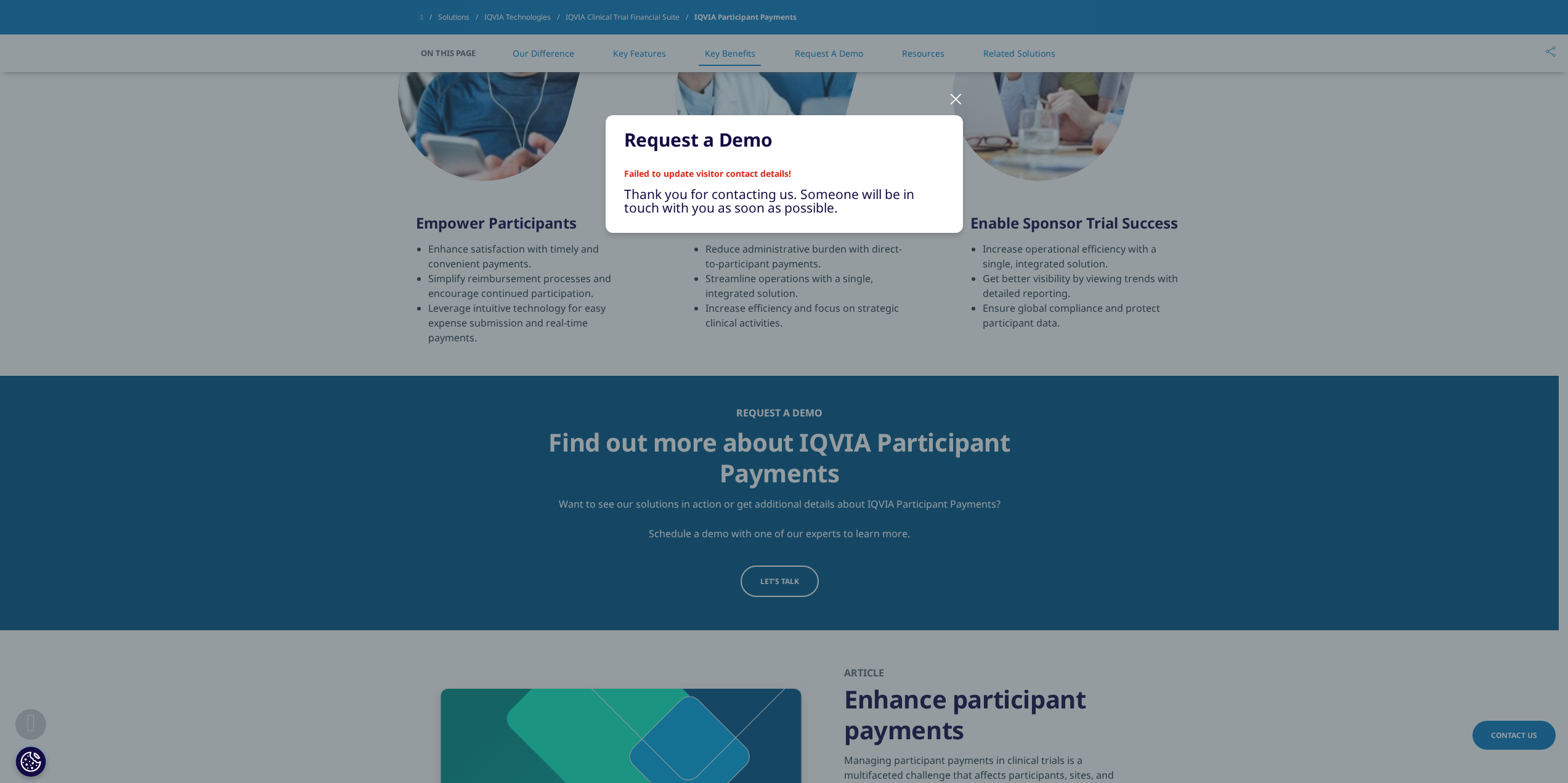
click at [956, 95] on div at bounding box center [956, 98] width 14 height 34
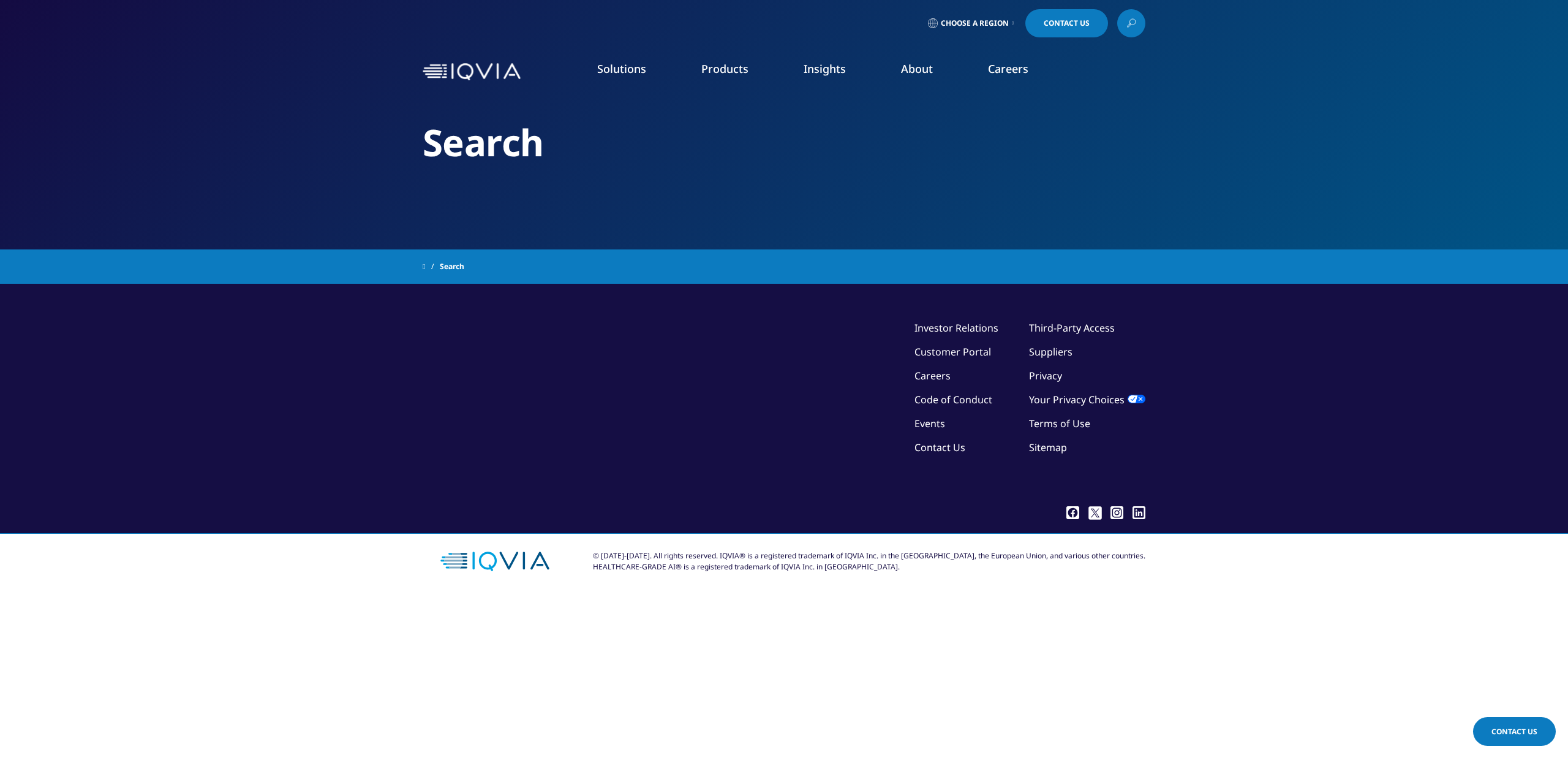
type input "participant payment"
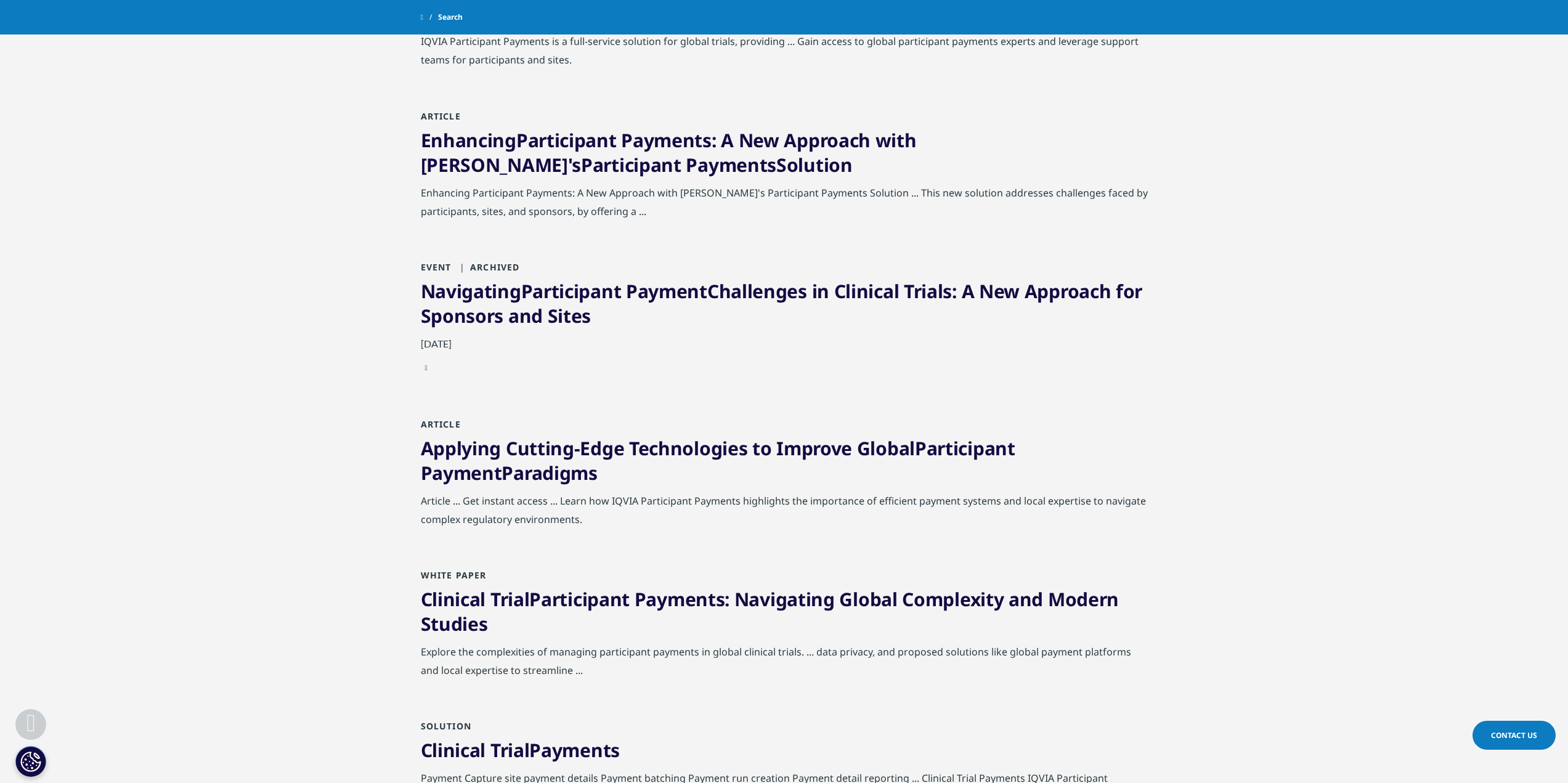
scroll to position [739, 0]
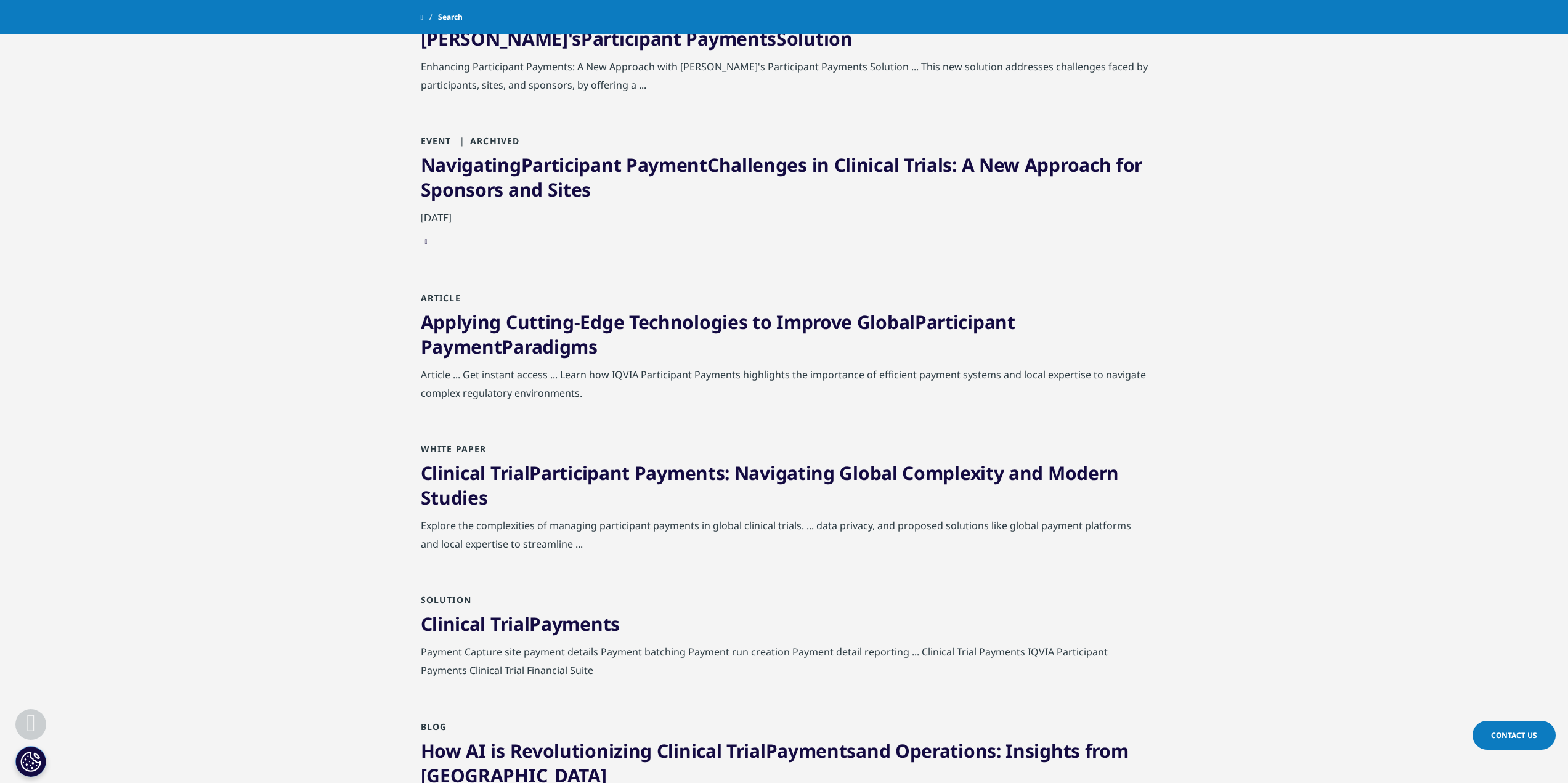
click at [532, 633] on link "Clinical Trial Payments" at bounding box center [520, 623] width 199 height 25
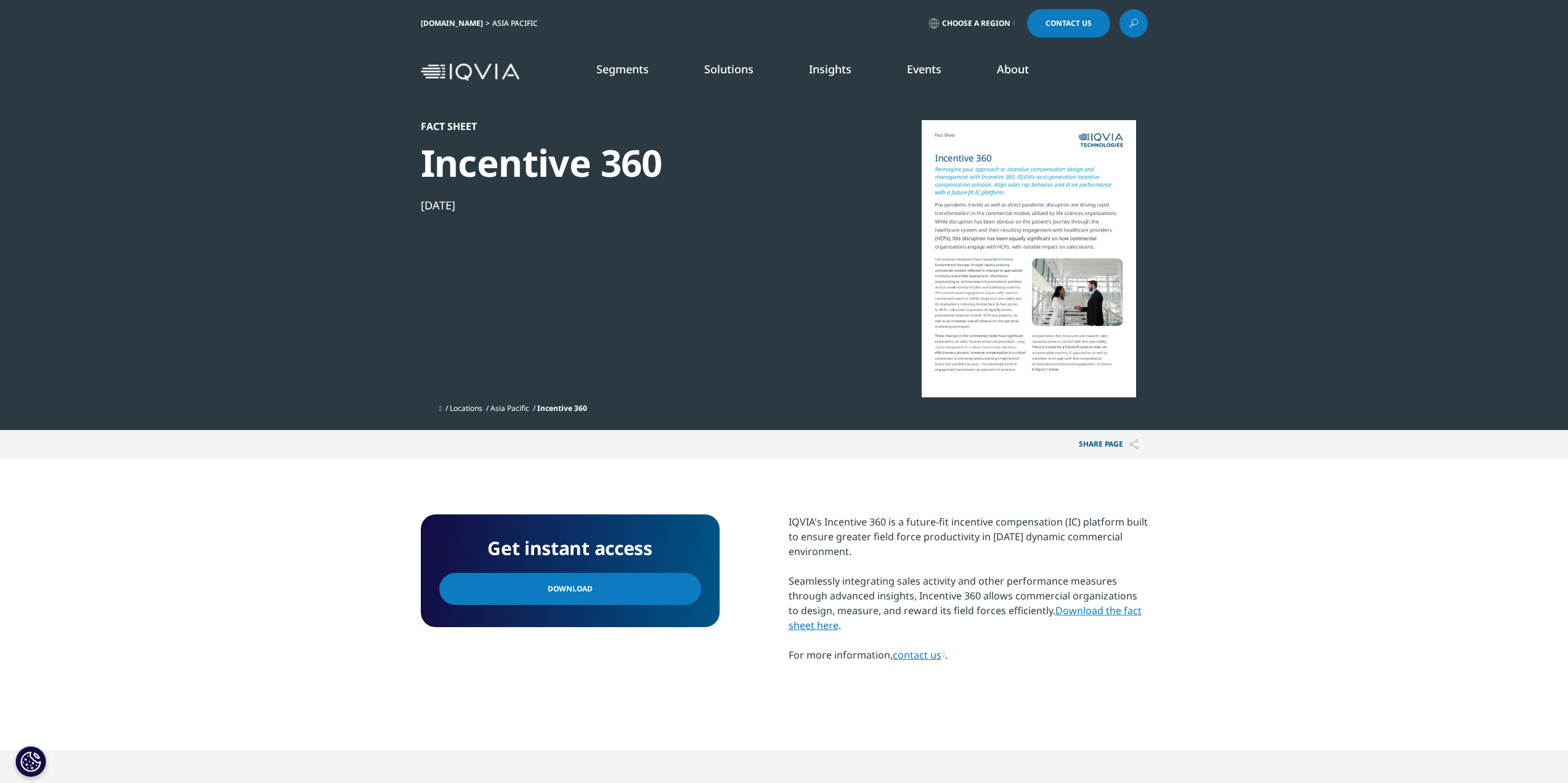
scroll to position [180, 727]
click at [997, 219] on div at bounding box center [1028, 259] width 238 height 278
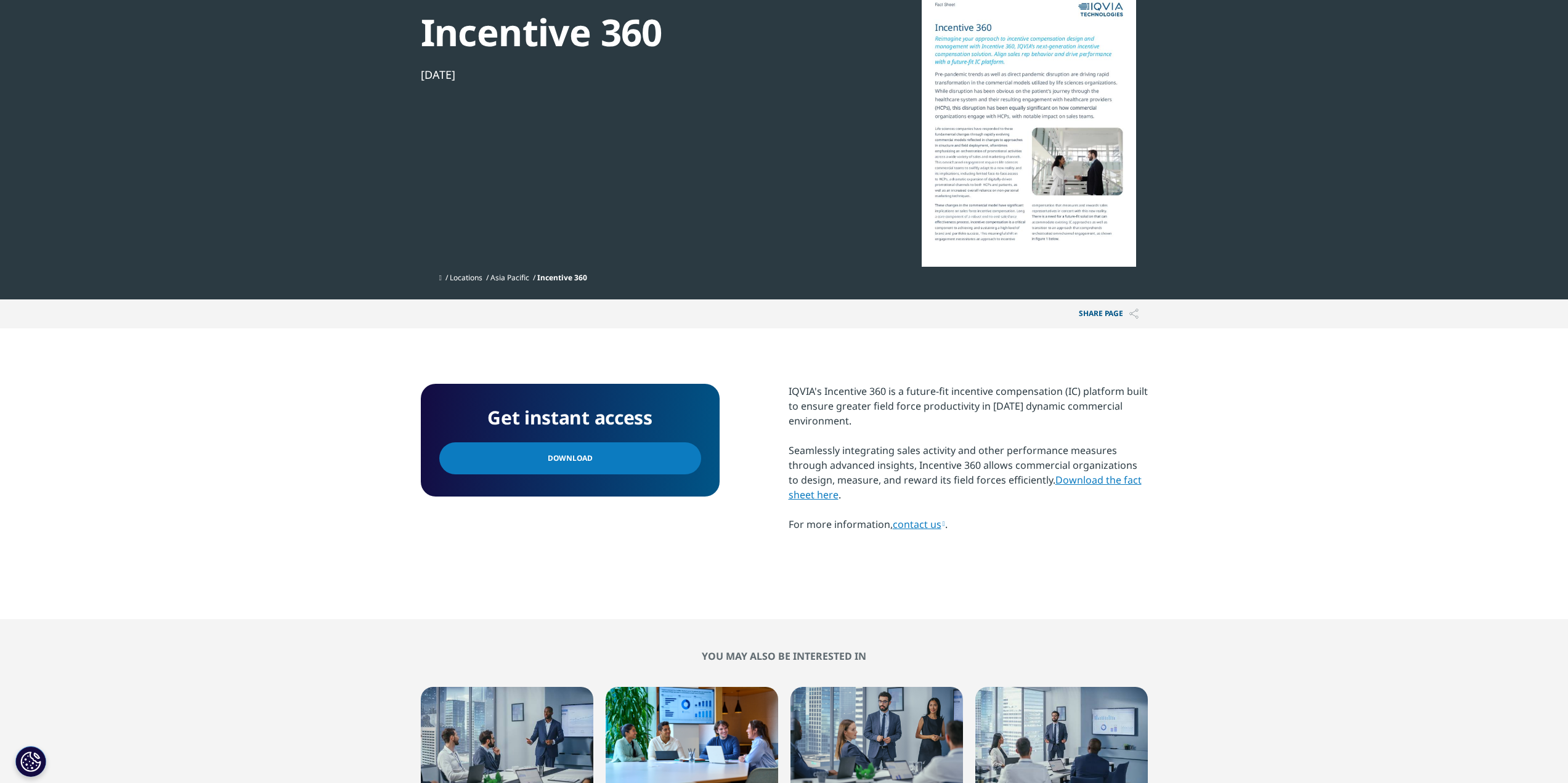
scroll to position [123, 0]
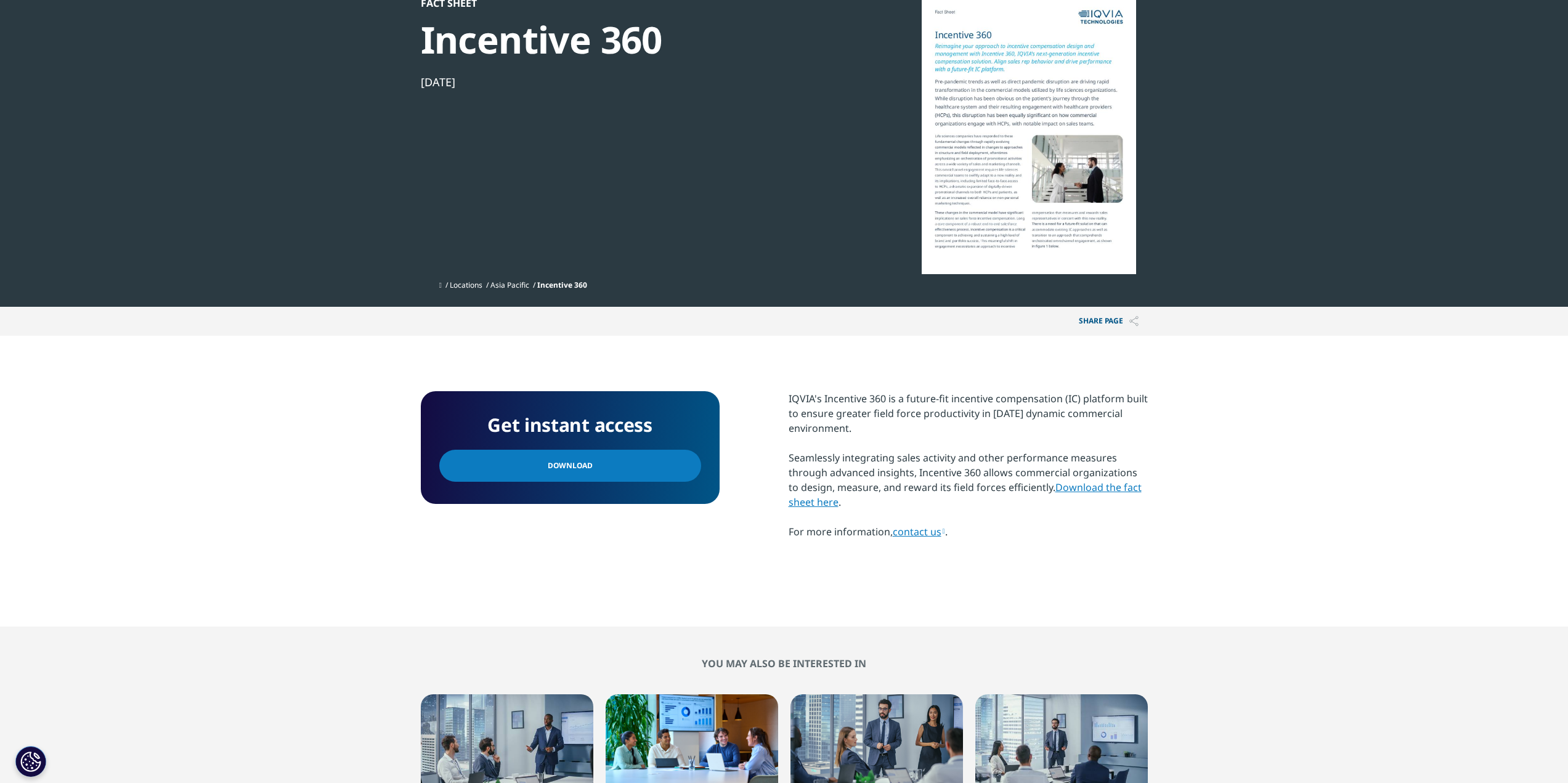
click at [1062, 487] on link "Download the fact sheet here" at bounding box center [965, 495] width 353 height 28
